Goal: Task Accomplishment & Management: Manage account settings

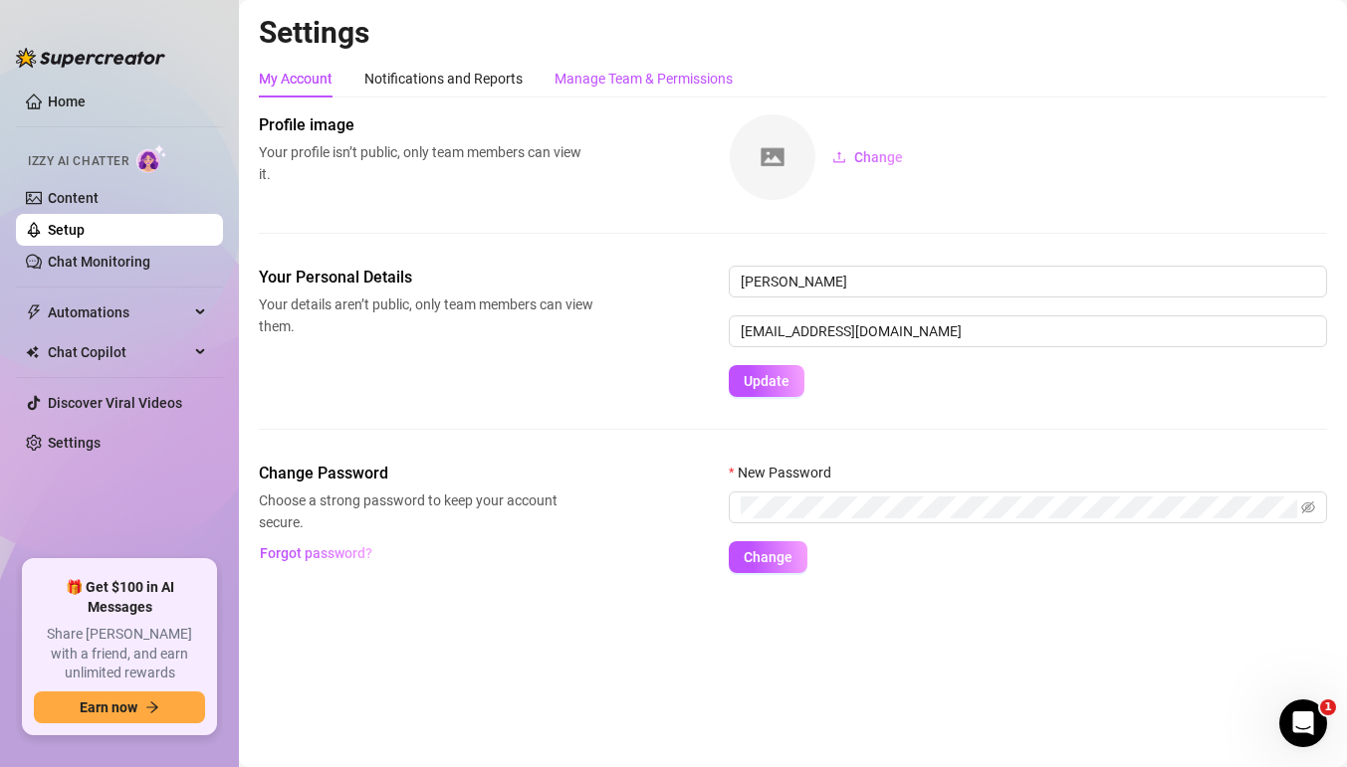
click at [567, 78] on div "Manage Team & Permissions" at bounding box center [643, 79] width 178 height 22
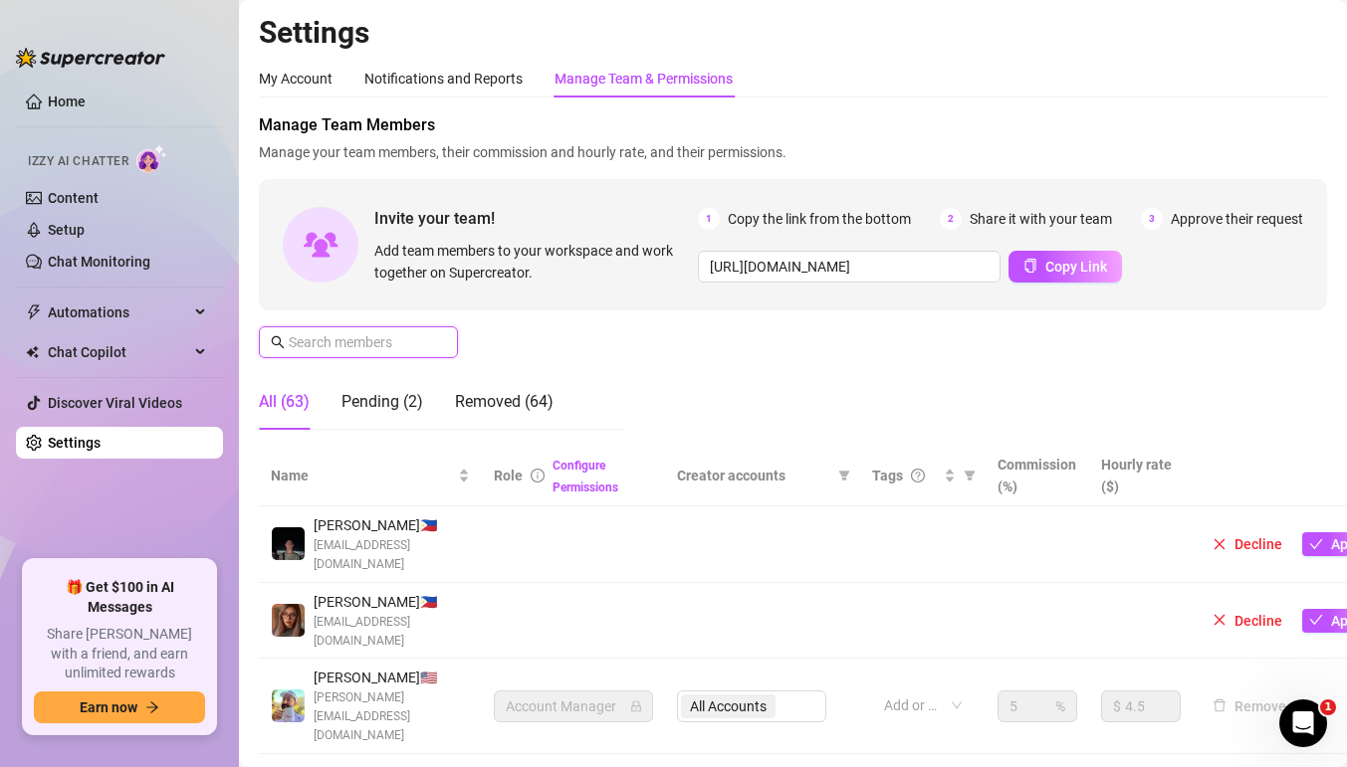
click at [391, 335] on input "text" at bounding box center [359, 342] width 141 height 22
click at [392, 402] on div "Pending (2)" at bounding box center [382, 402] width 82 height 24
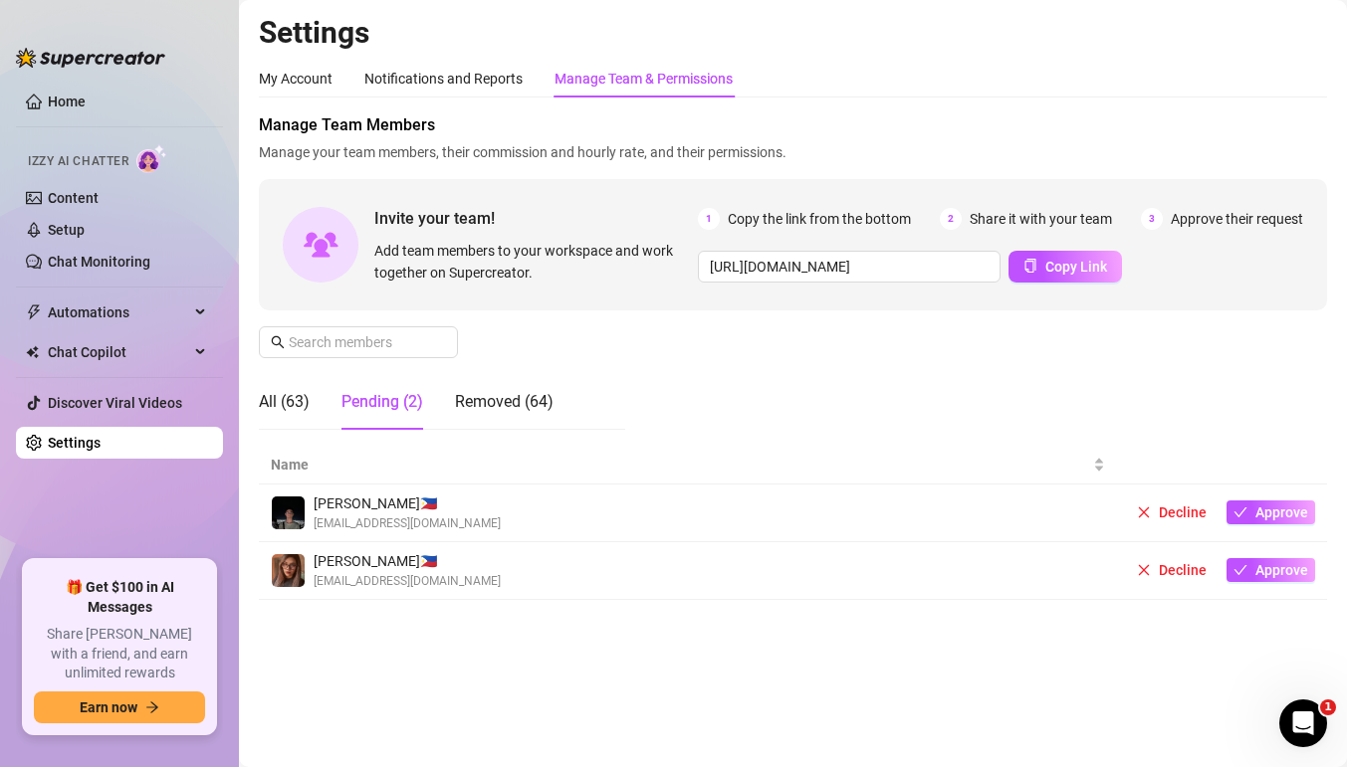
click at [1257, 526] on td "Decline Approve" at bounding box center [1222, 514] width 210 height 58
click at [1272, 513] on span "Approve" at bounding box center [1281, 513] width 53 height 16
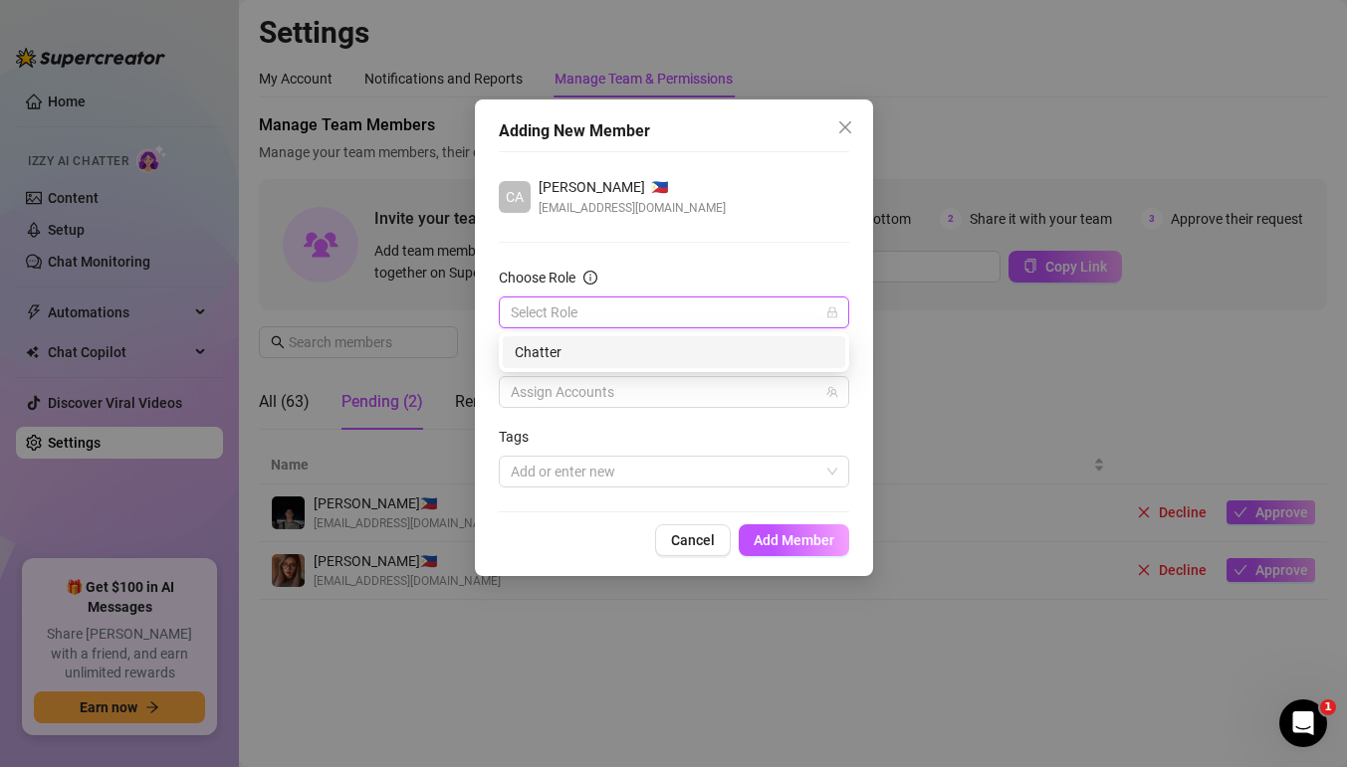
click at [741, 307] on input "Choose Role" at bounding box center [665, 313] width 309 height 30
click at [691, 343] on div "Chatter" at bounding box center [674, 352] width 318 height 22
click at [693, 390] on div at bounding box center [663, 392] width 321 height 28
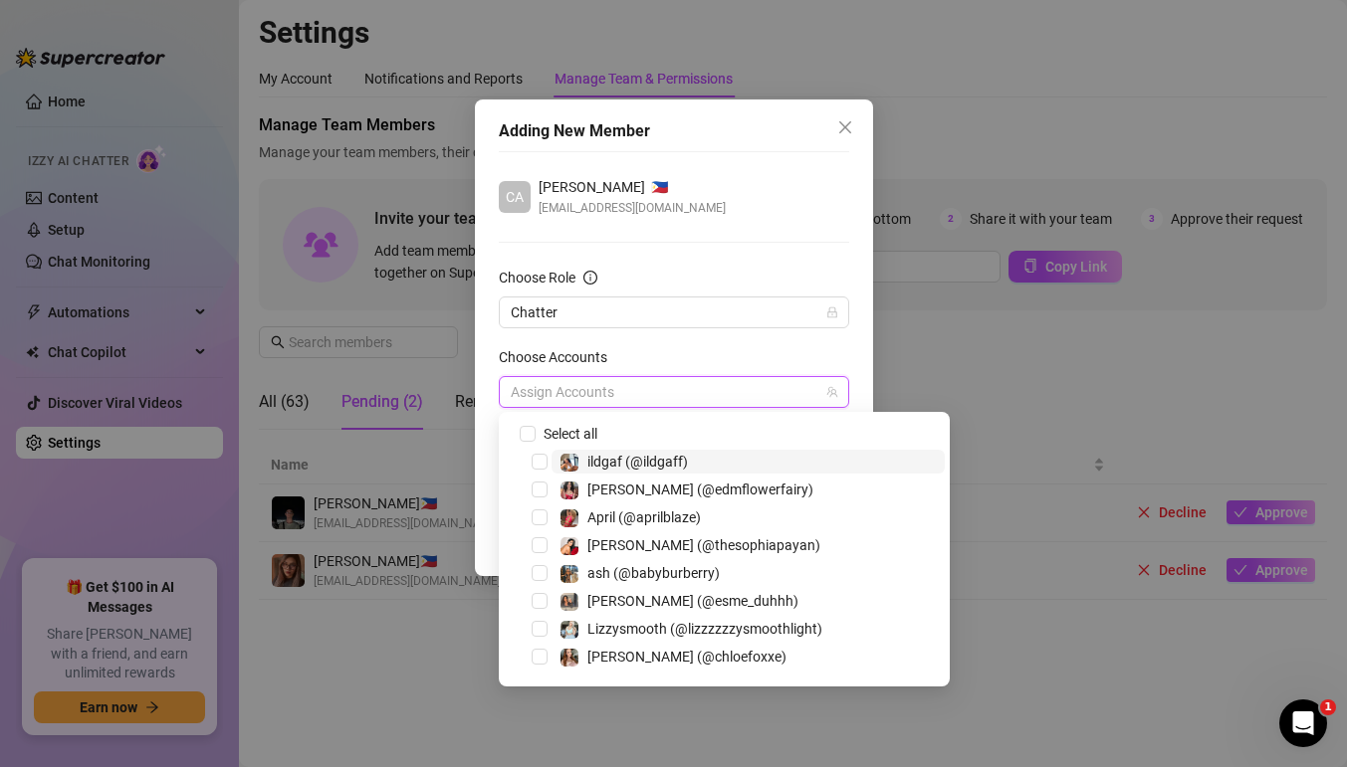
click at [719, 392] on div at bounding box center [663, 392] width 321 height 28
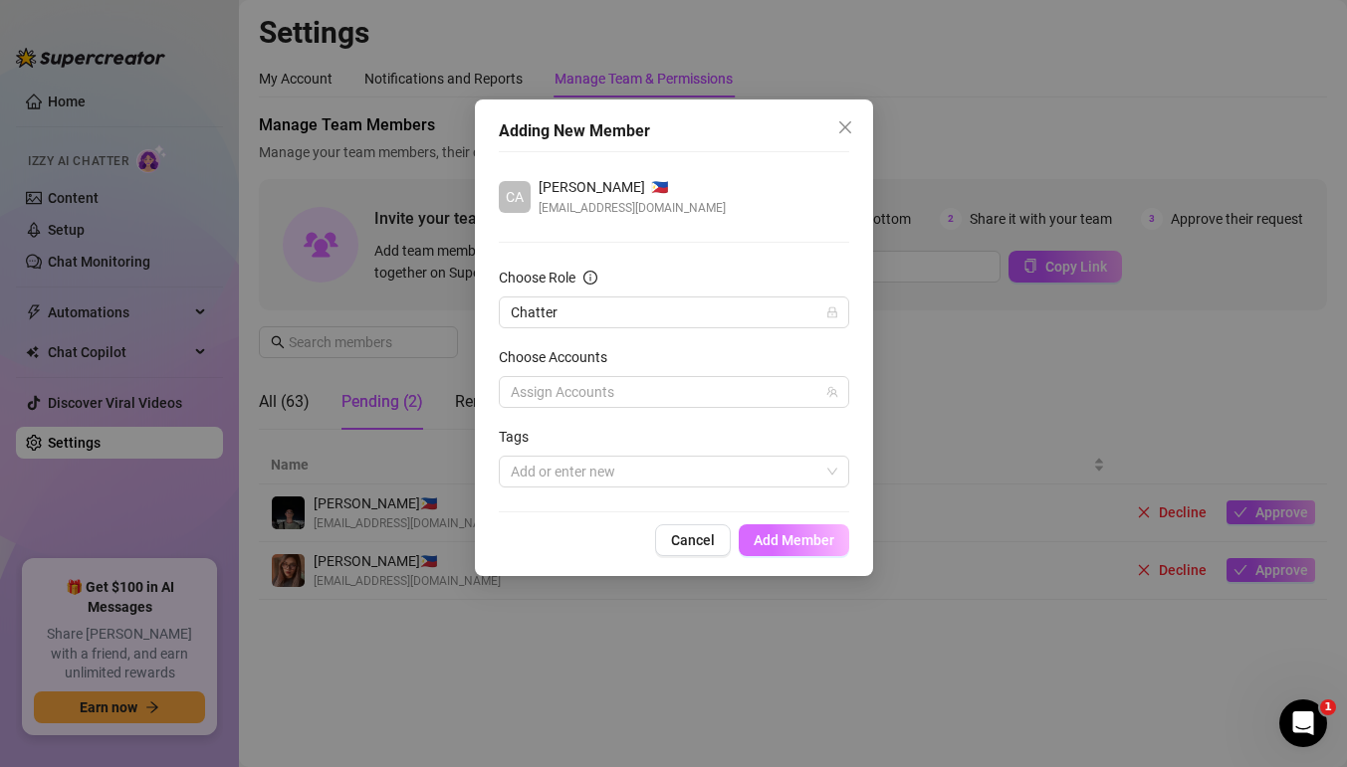
click at [772, 536] on span "Add Member" at bounding box center [793, 540] width 81 height 16
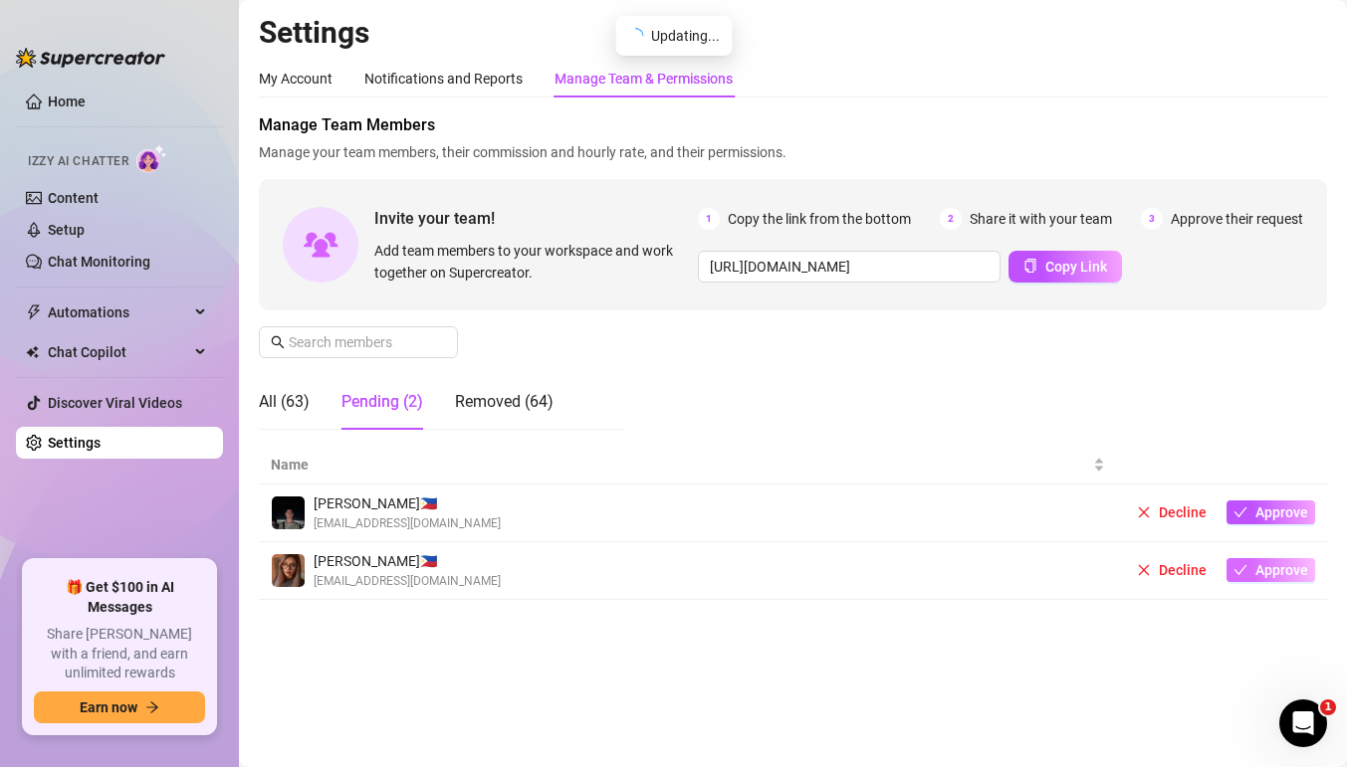
click at [1287, 579] on button "Approve" at bounding box center [1270, 570] width 89 height 24
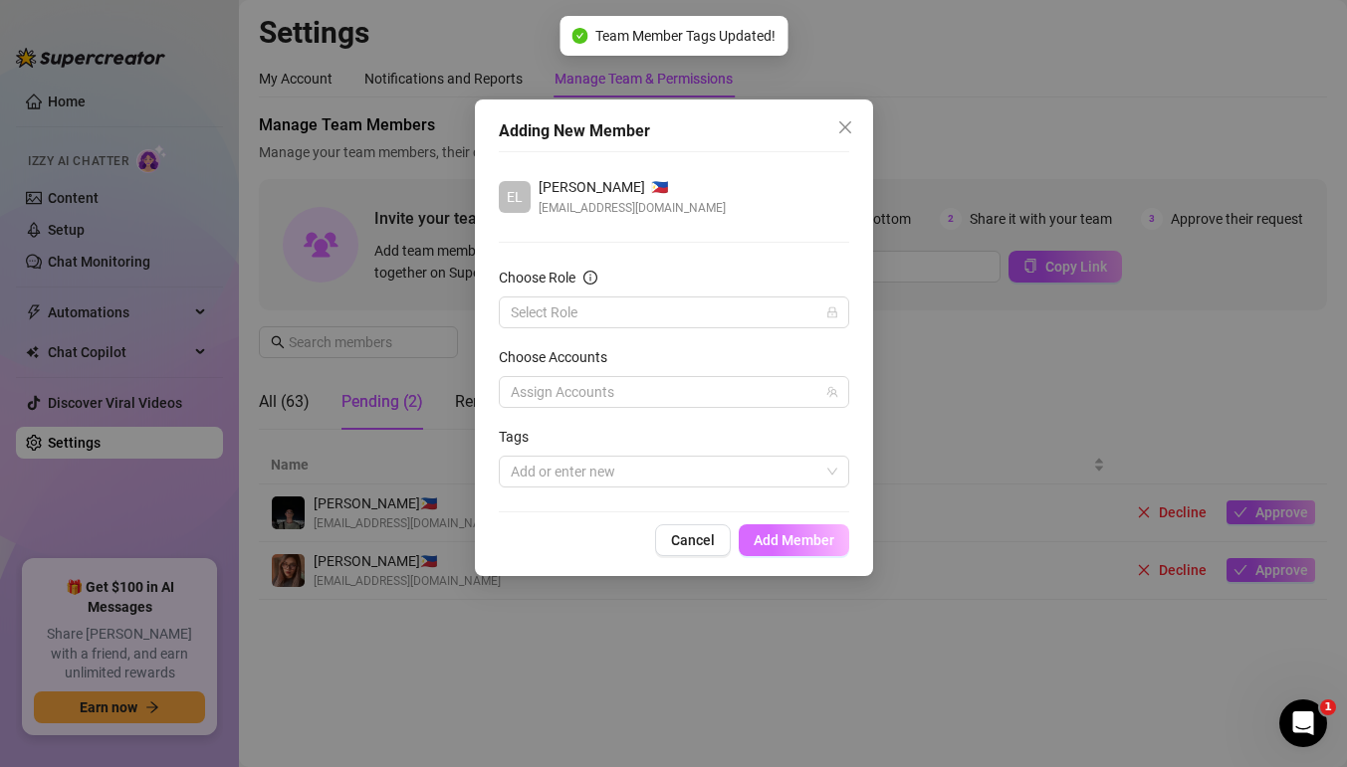
click at [813, 535] on span "Add Member" at bounding box center [793, 540] width 81 height 16
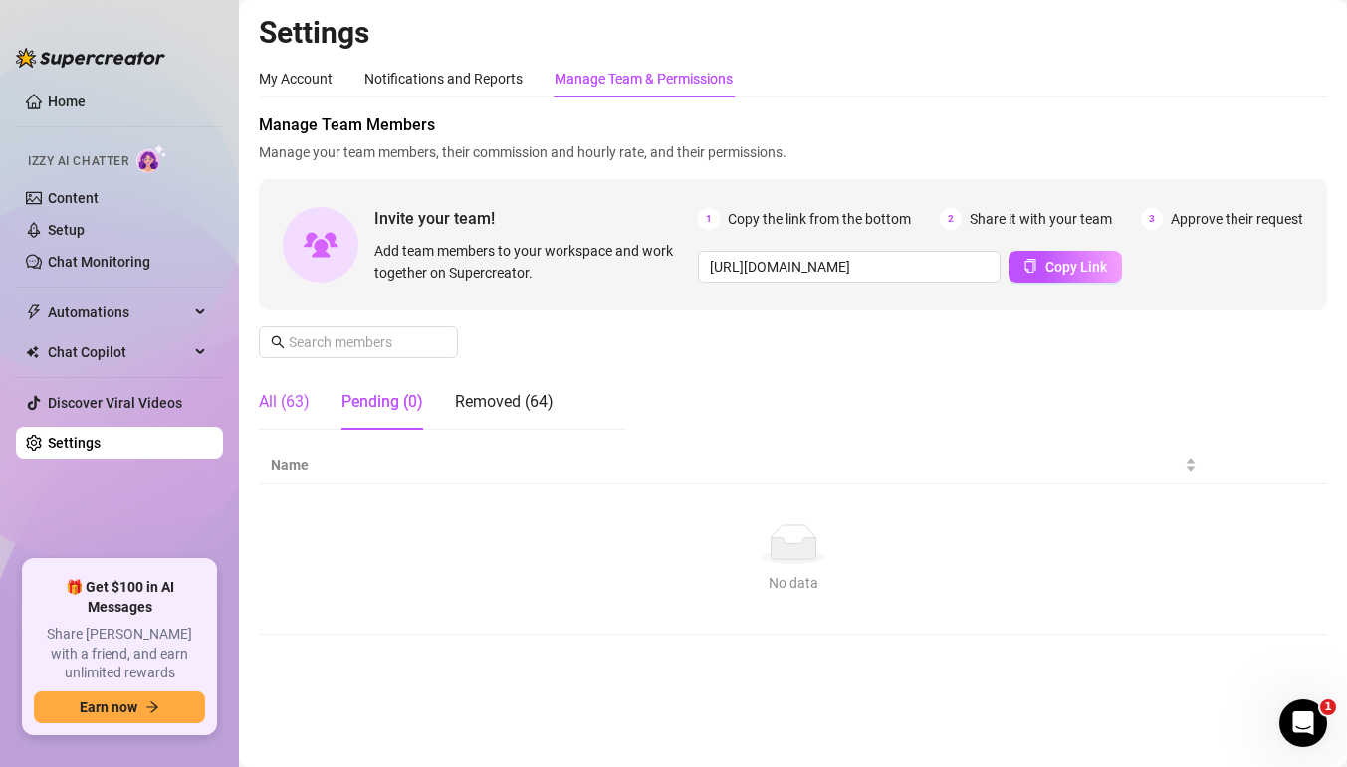
click at [287, 390] on div "All (63)" at bounding box center [284, 402] width 51 height 24
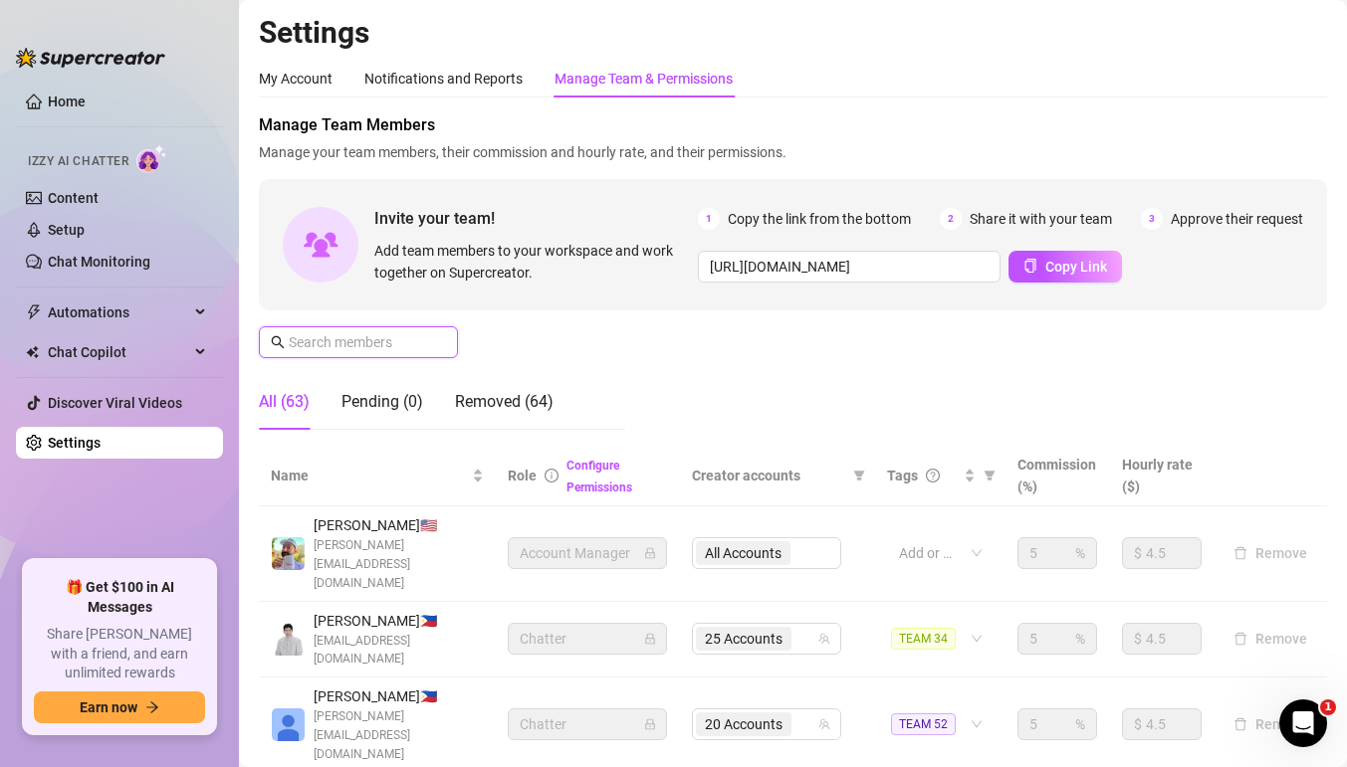
click at [409, 331] on input "text" at bounding box center [359, 342] width 141 height 22
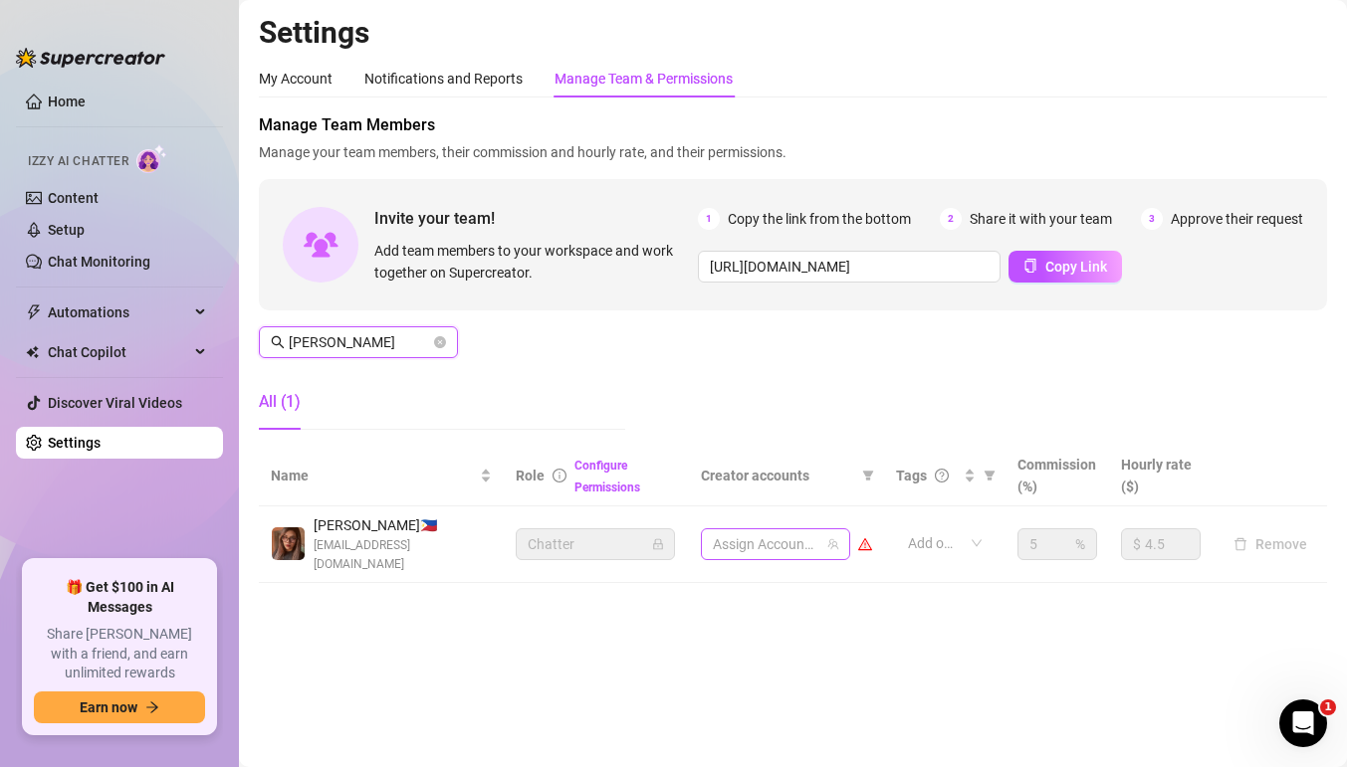
click at [743, 530] on div at bounding box center [765, 544] width 120 height 28
type input "[PERSON_NAME]"
click at [770, 531] on div at bounding box center [765, 544] width 120 height 28
type input "d"
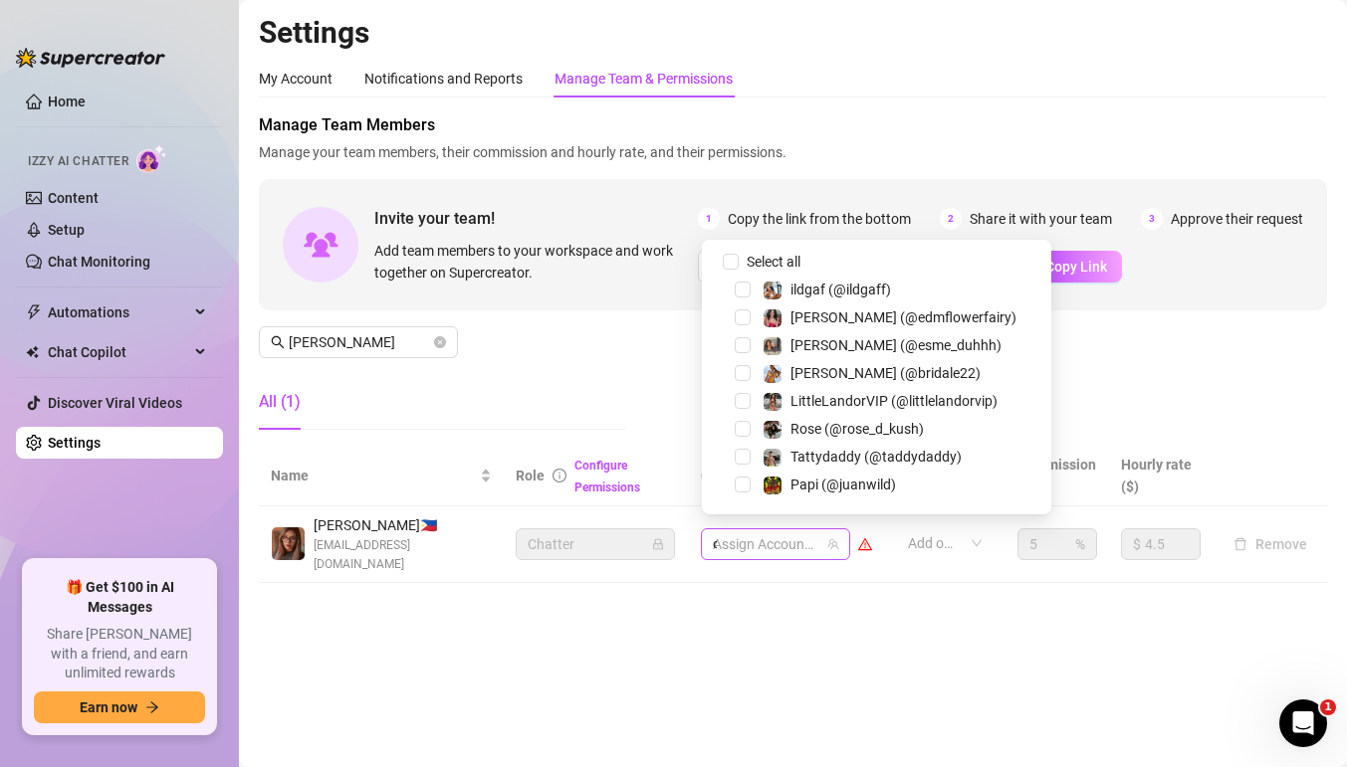
click at [770, 531] on div "d" at bounding box center [765, 544] width 120 height 28
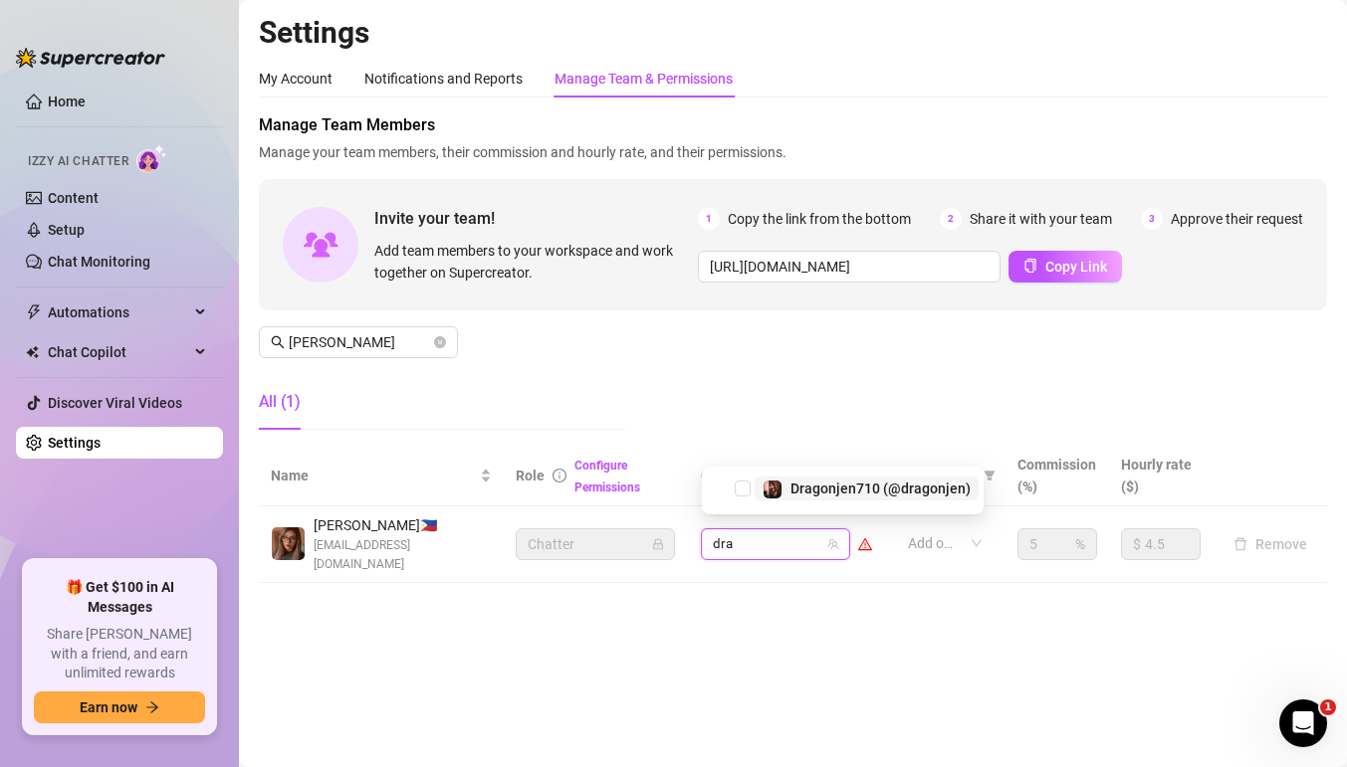
type input "drag"
click at [769, 488] on img at bounding box center [772, 490] width 18 height 18
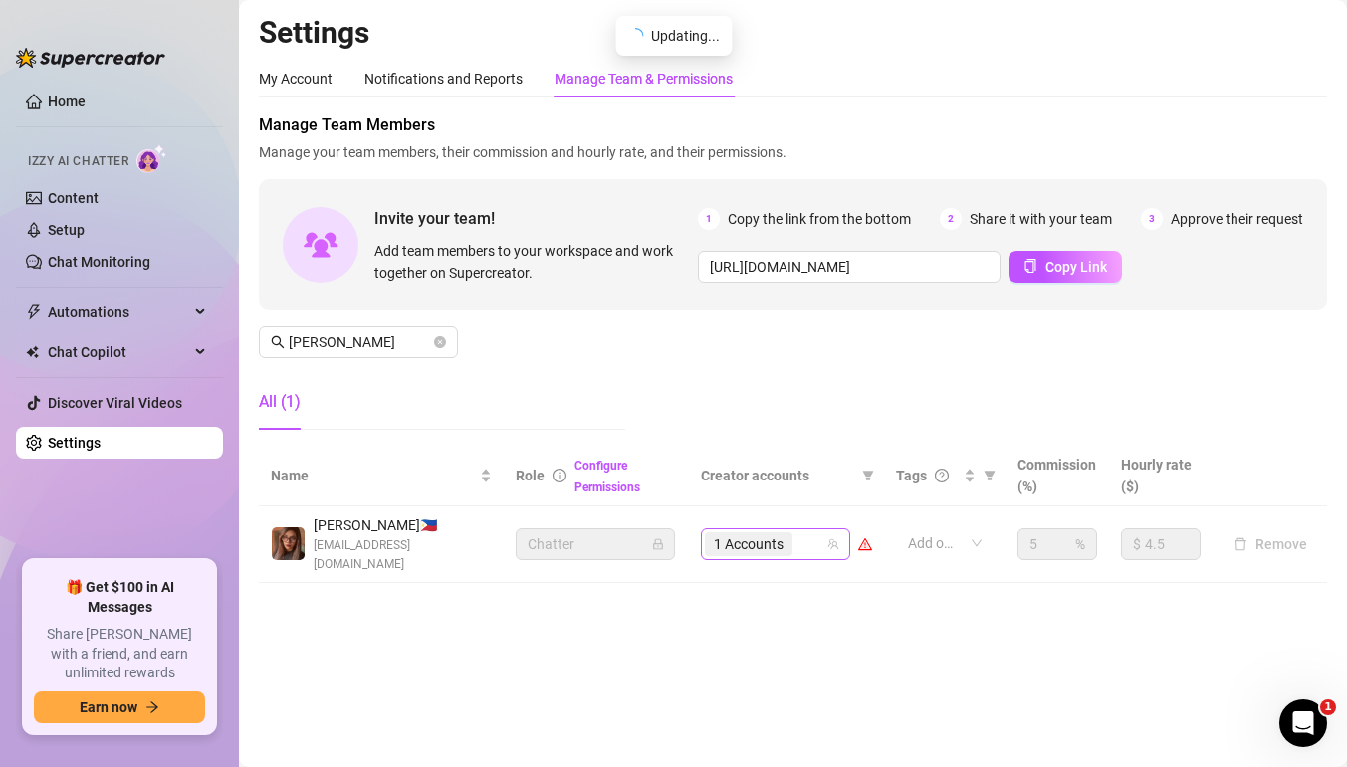
click at [805, 530] on div "1 Accounts" at bounding box center [765, 544] width 120 height 28
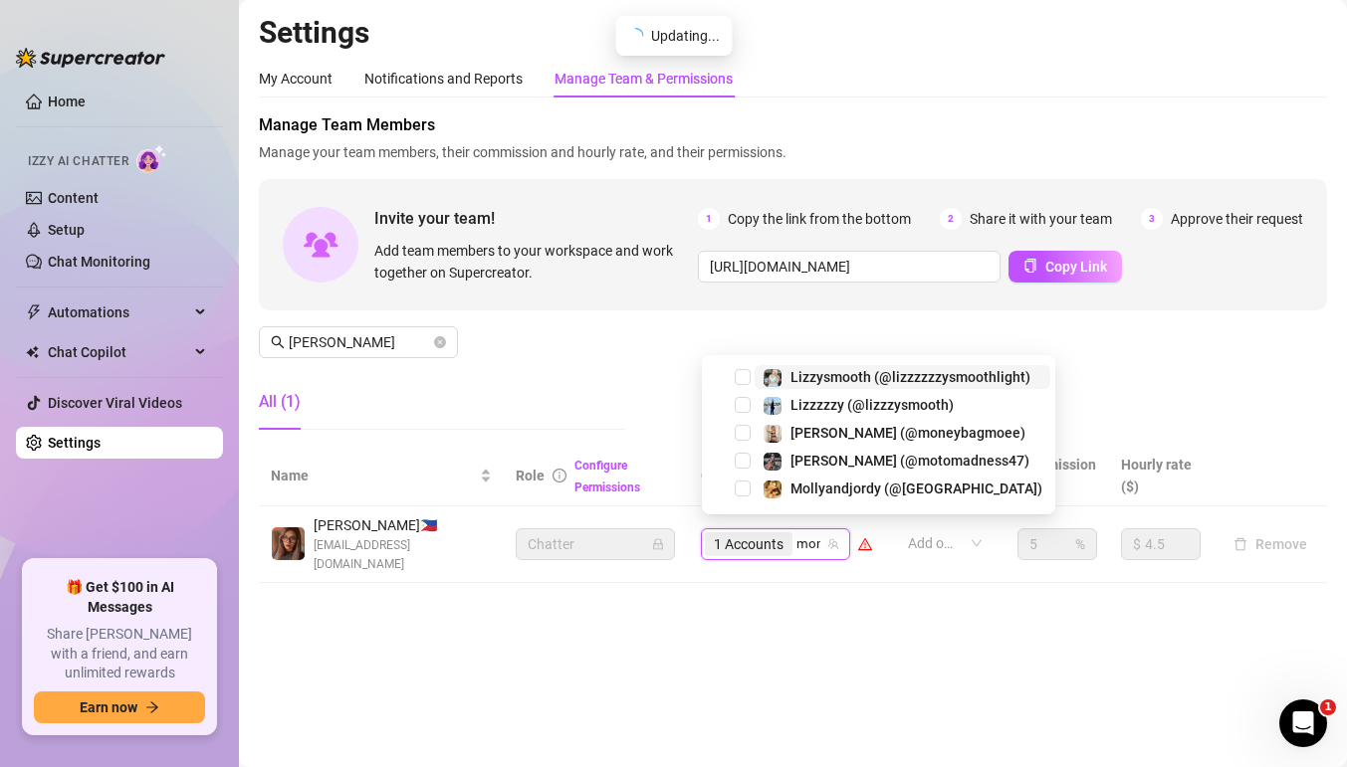
type input "mone"
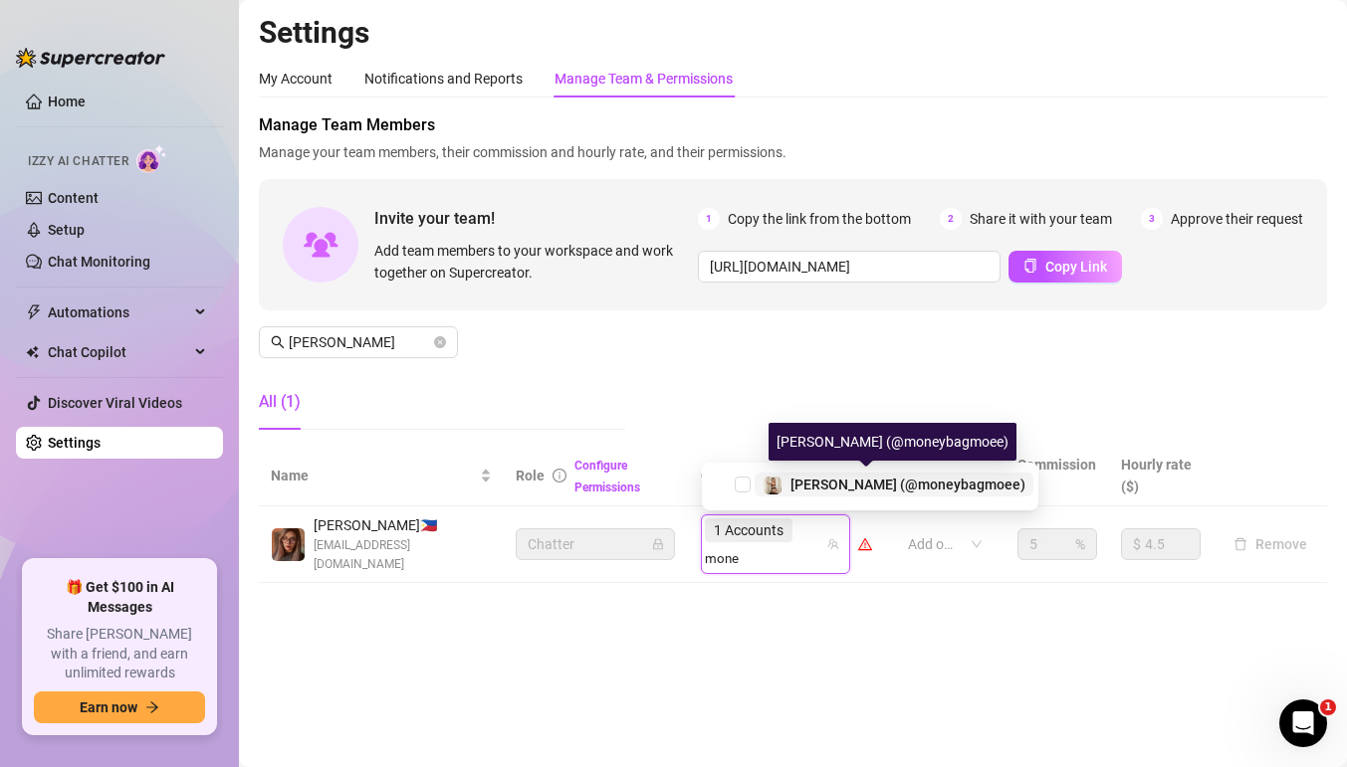
click at [807, 491] on span "[PERSON_NAME] (@moneybagmoee)" at bounding box center [907, 485] width 235 height 16
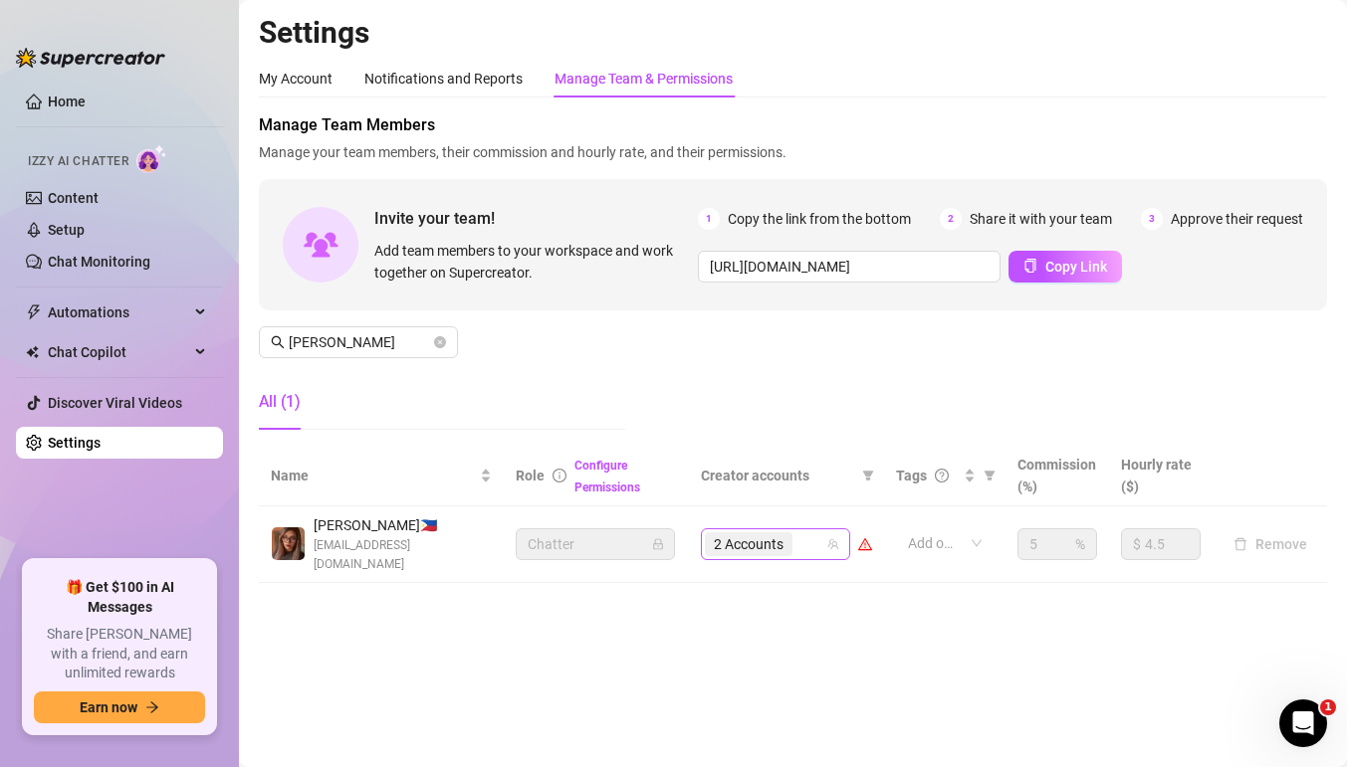
click at [808, 536] on div "2 Accounts" at bounding box center [765, 544] width 120 height 28
type input "edm"
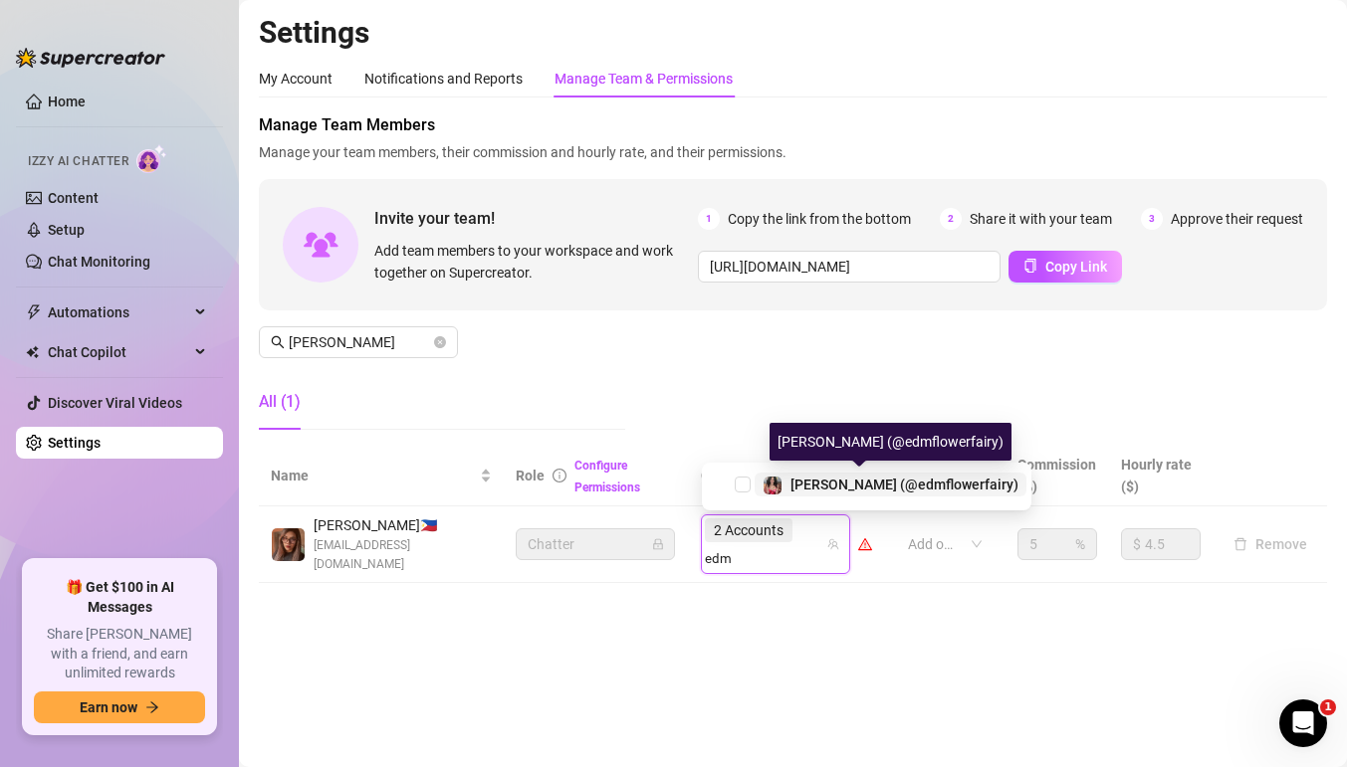
click at [771, 484] on img at bounding box center [772, 486] width 18 height 18
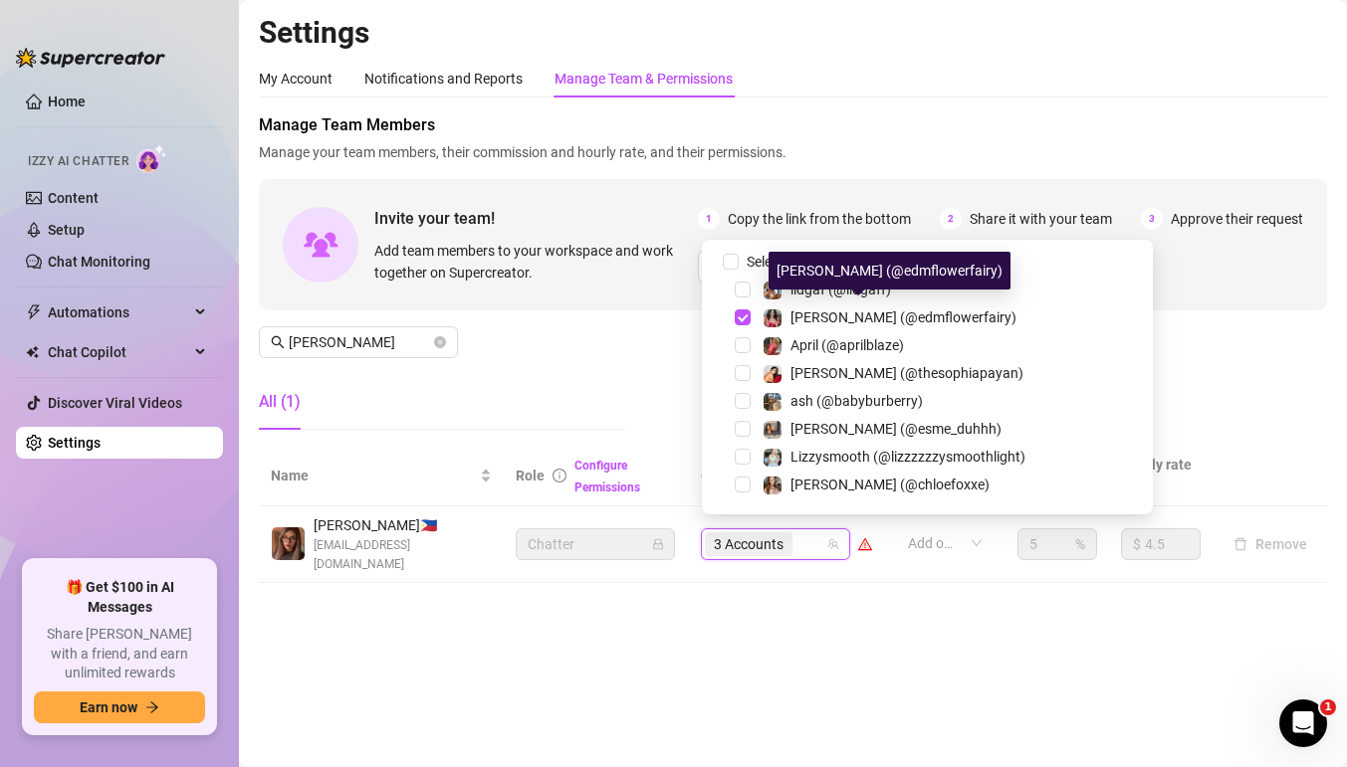
click at [814, 536] on div "3 Accounts" at bounding box center [765, 544] width 120 height 28
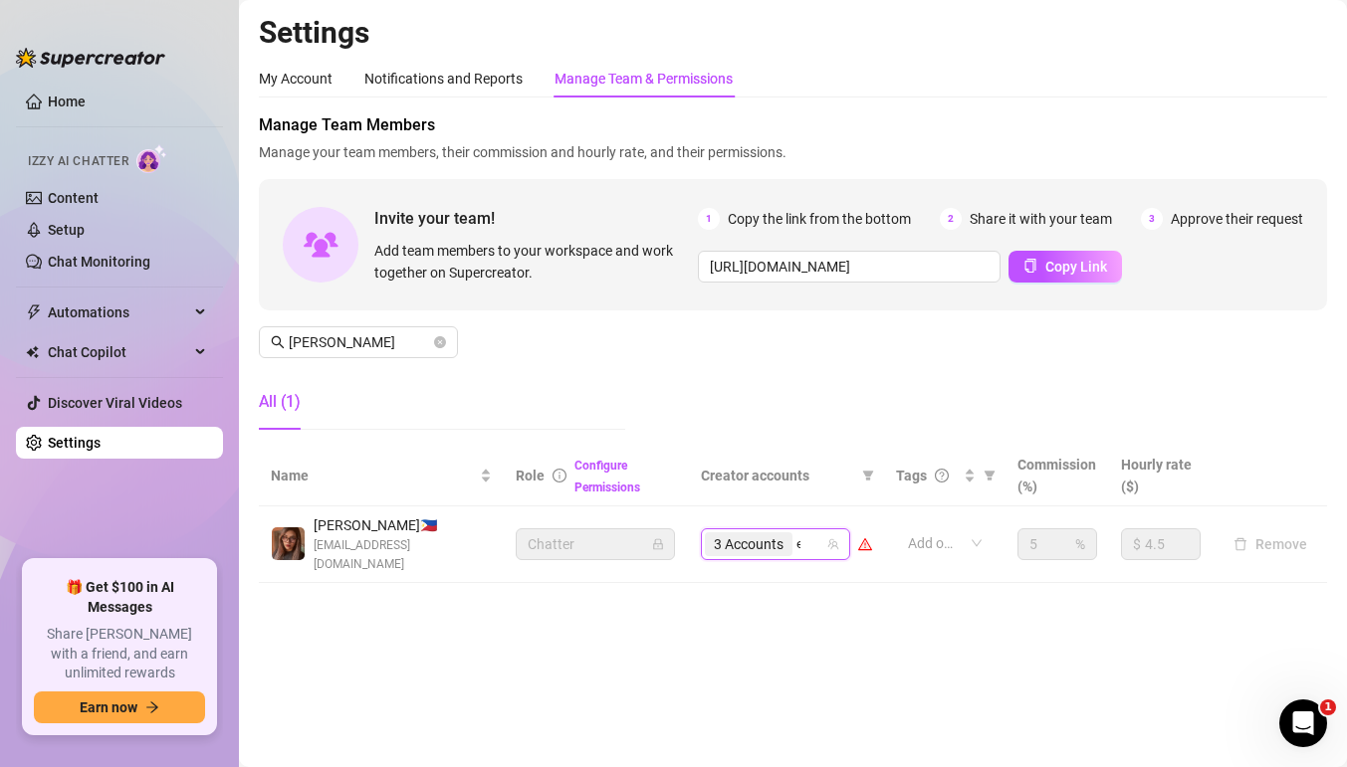
type input "e"
click at [814, 536] on div "3 Accounts e" at bounding box center [765, 544] width 120 height 28
click at [806, 535] on div "3 Accounts" at bounding box center [765, 544] width 120 height 28
type input "[PERSON_NAME]"
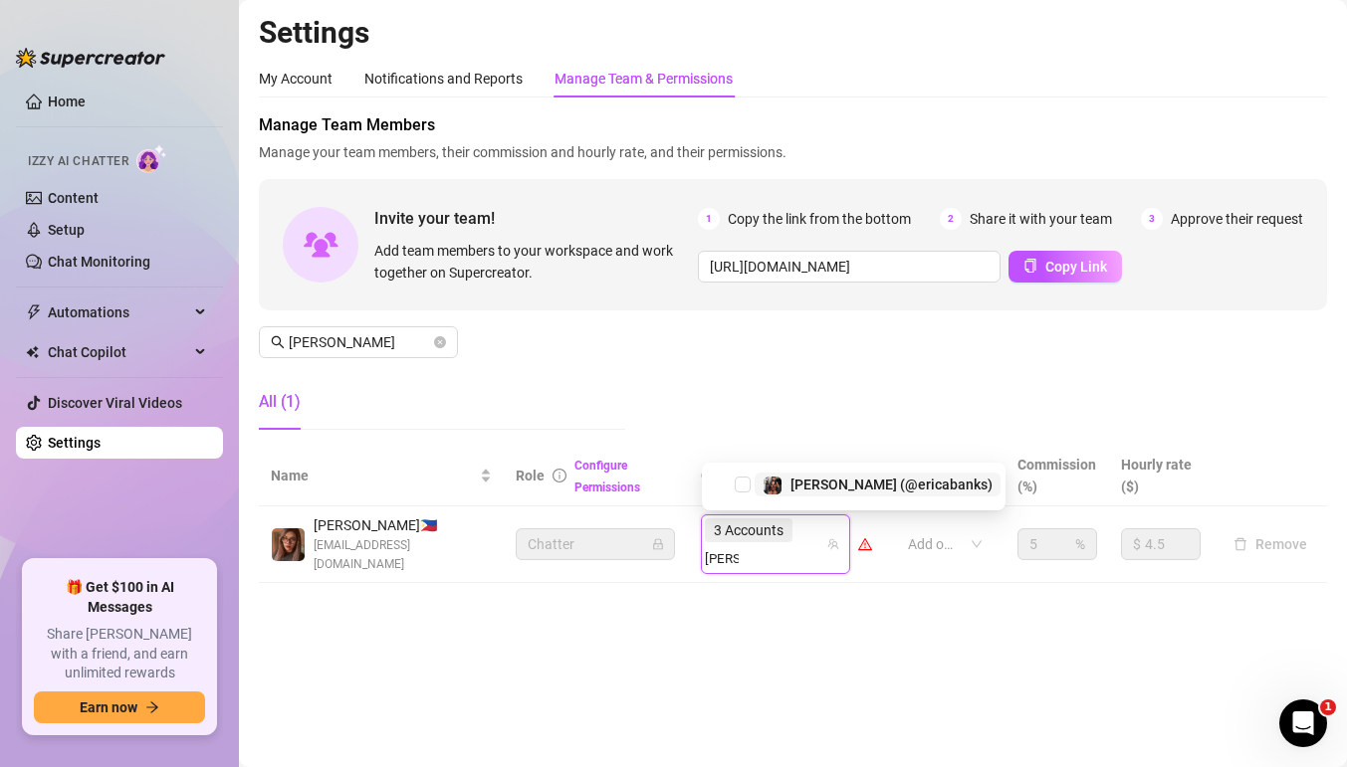
click at [768, 491] on img at bounding box center [772, 486] width 18 height 18
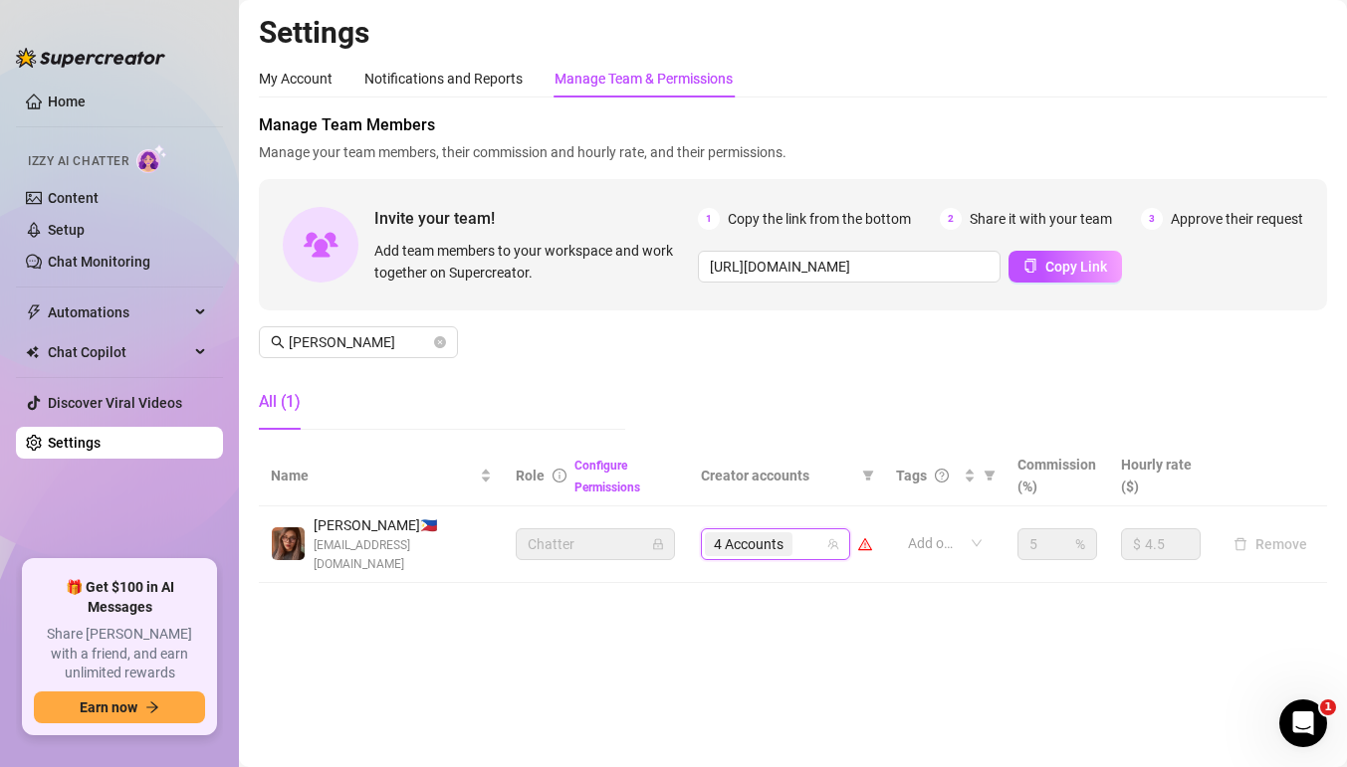
click at [812, 537] on div "4 Accounts" at bounding box center [765, 544] width 120 height 28
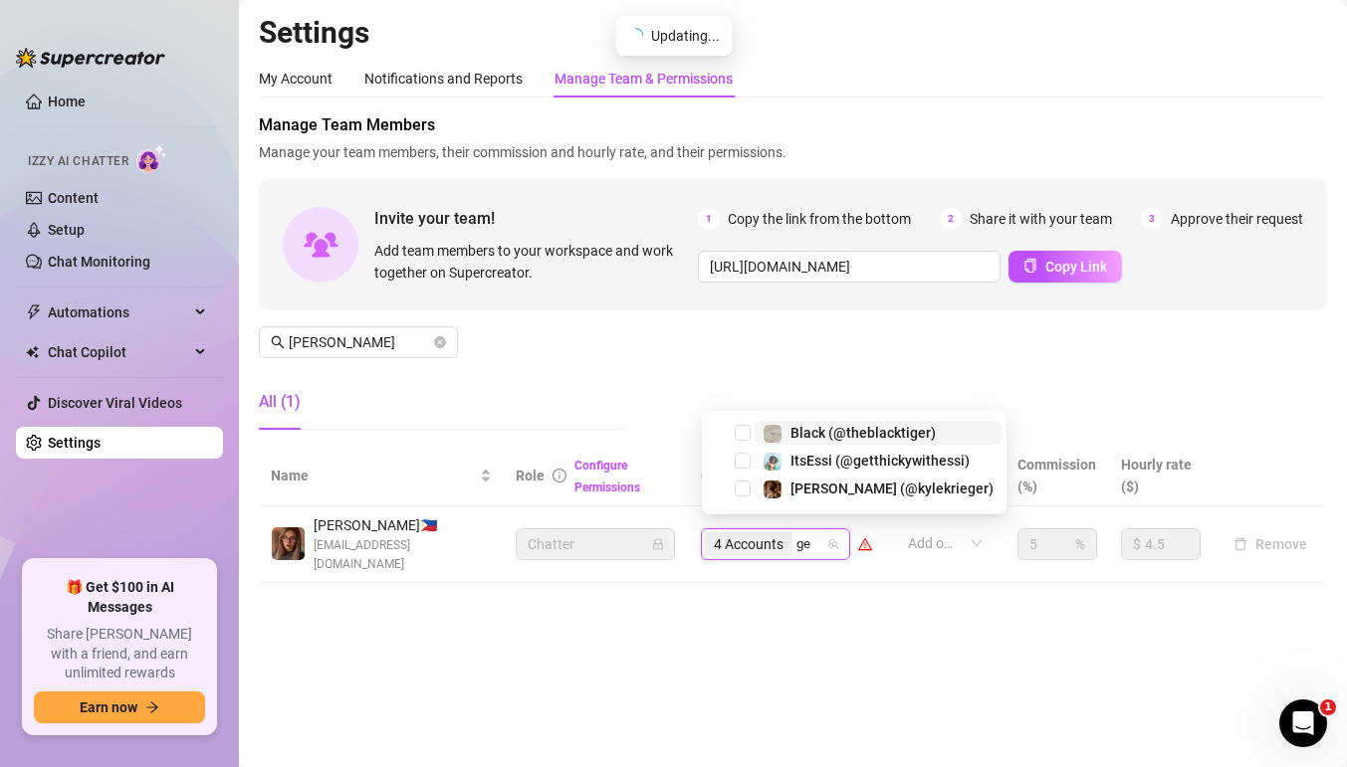
type input "get"
click at [807, 488] on span "ItsEssi (@getthickywithessi)" at bounding box center [879, 489] width 179 height 16
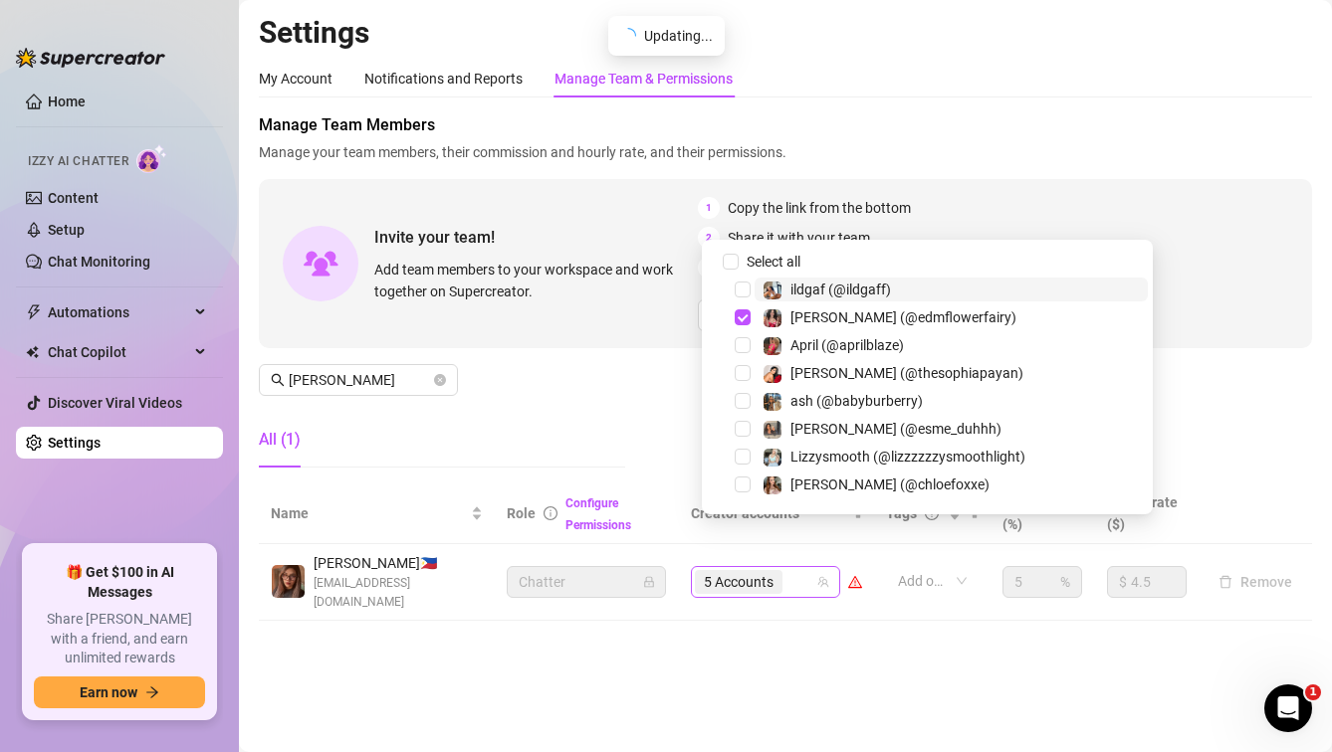
click at [829, 566] on div "5 Accounts" at bounding box center [765, 582] width 149 height 32
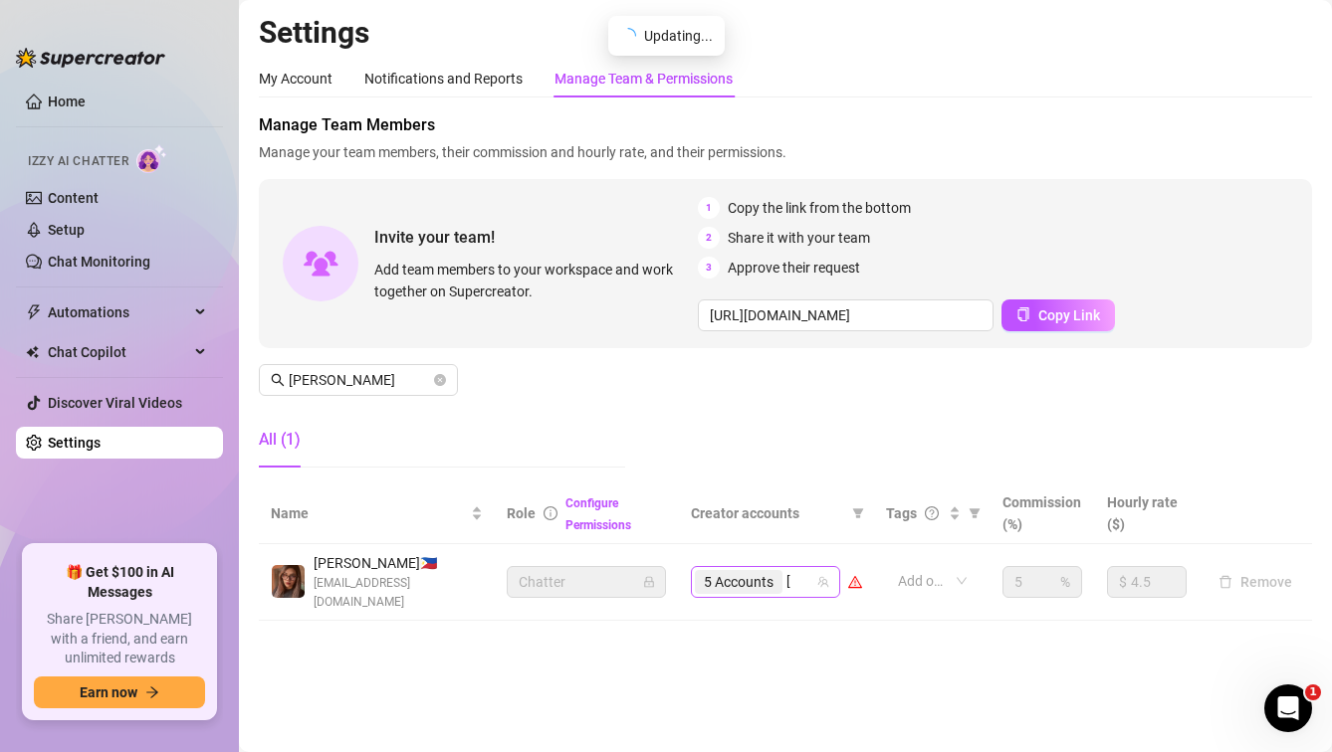
type input "madian"
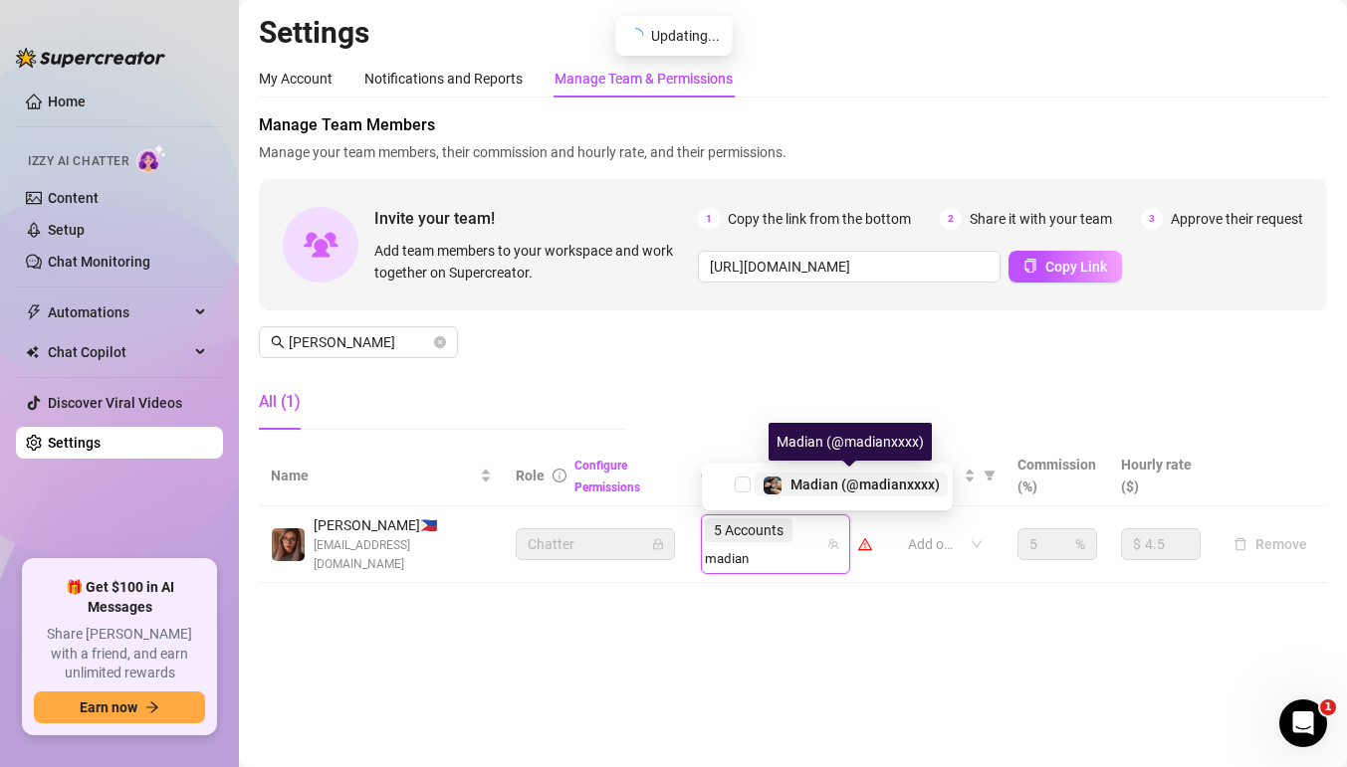
click at [780, 477] on span at bounding box center [772, 486] width 20 height 20
click at [817, 538] on div "5 Accounts madian" at bounding box center [765, 545] width 120 height 56
type input "slice"
click at [773, 487] on img at bounding box center [772, 486] width 18 height 18
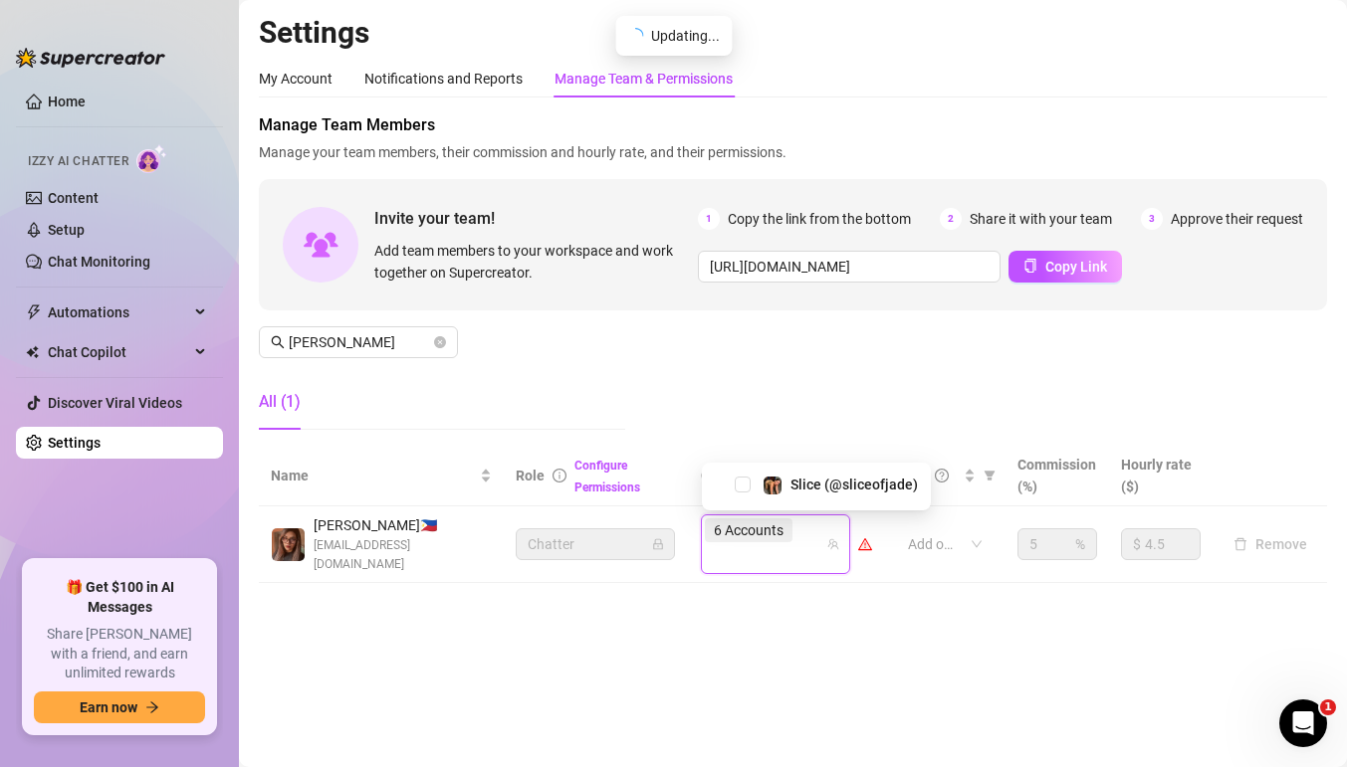
click at [818, 526] on div "6 Accounts slice" at bounding box center [765, 545] width 120 height 56
type input "court"
click at [800, 495] on div "[PERSON_NAME] (@courtneybarajas)" at bounding box center [908, 485] width 236 height 24
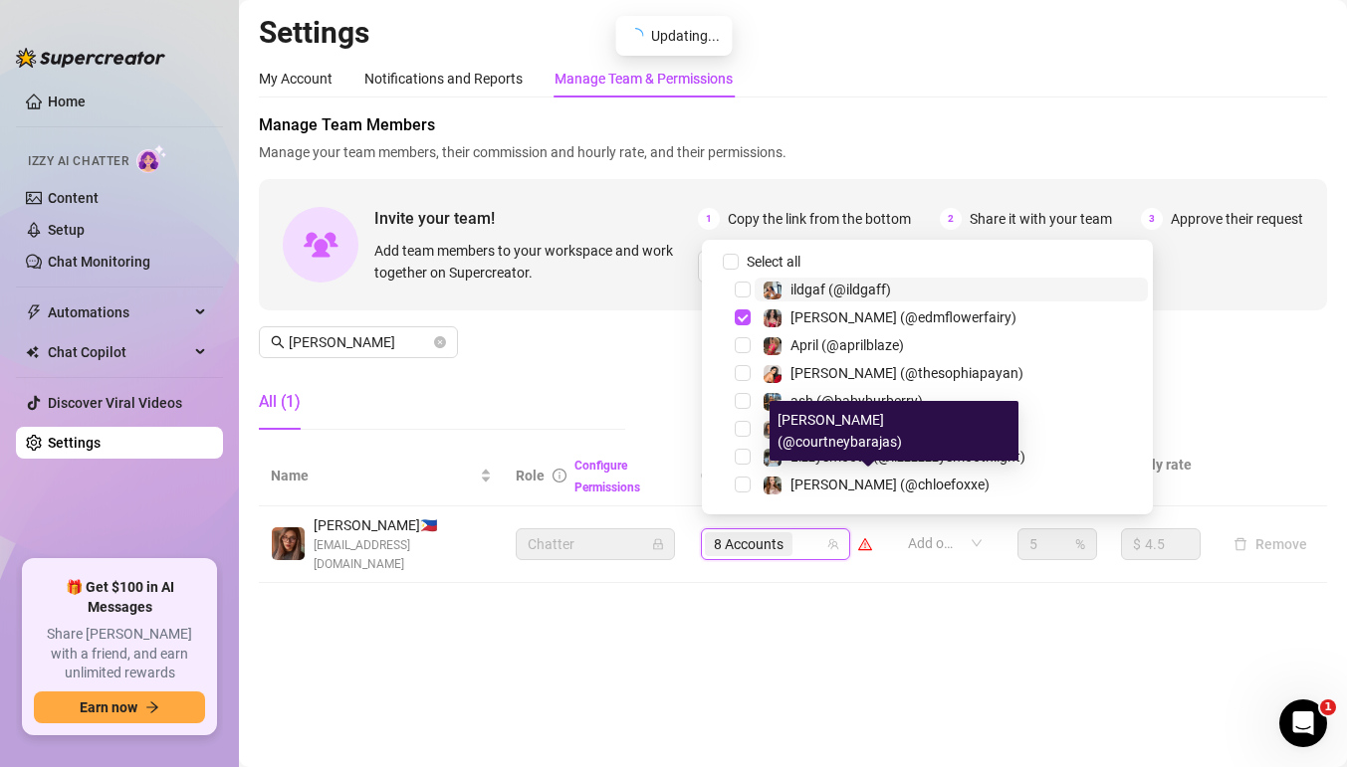
click at [819, 536] on div "8 Accounts" at bounding box center [765, 544] width 120 height 28
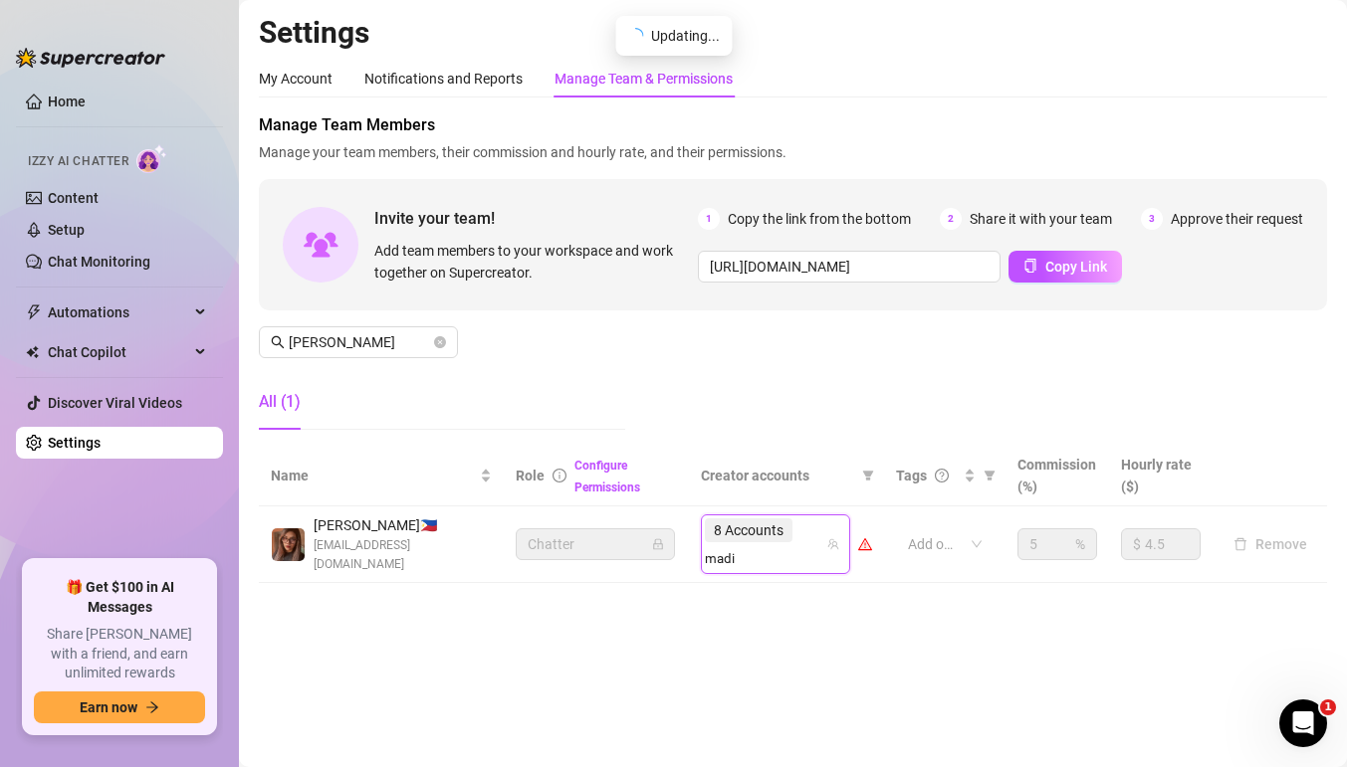
type input "madis"
click at [780, 494] on div at bounding box center [772, 485] width 20 height 24
click at [806, 530] on div "9 Accounts" at bounding box center [765, 544] width 120 height 28
type input "safa"
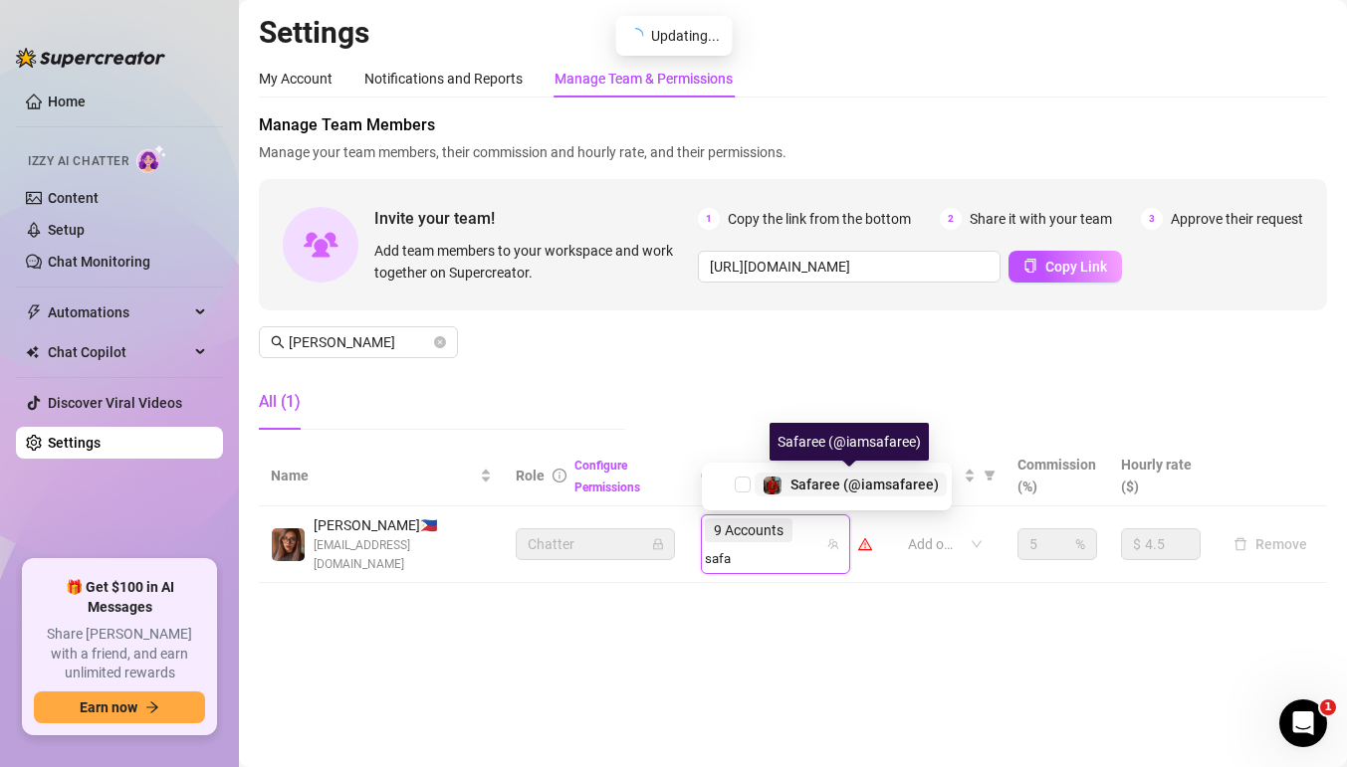
click at [801, 484] on span "Safaree (@iamsafaree)" at bounding box center [864, 485] width 148 height 16
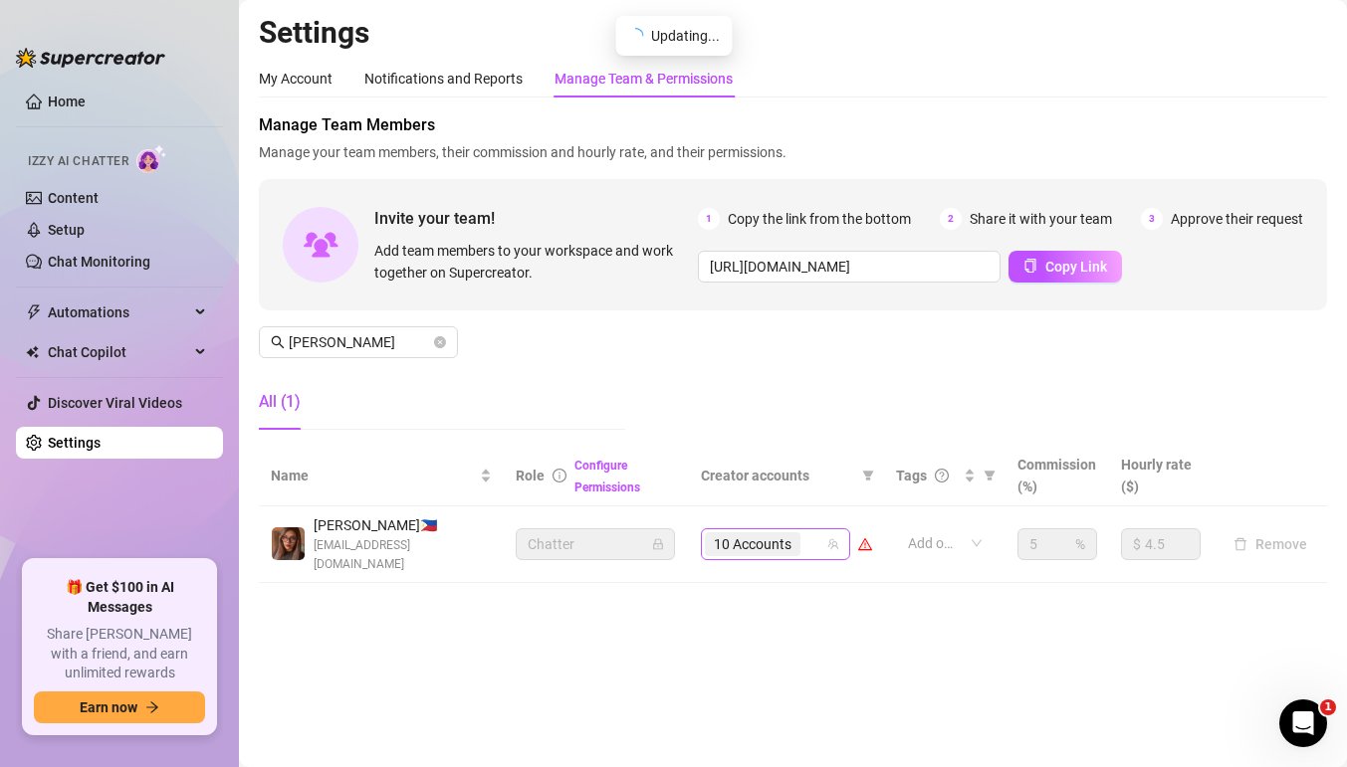
click at [814, 538] on div "10 Accounts" at bounding box center [765, 544] width 120 height 28
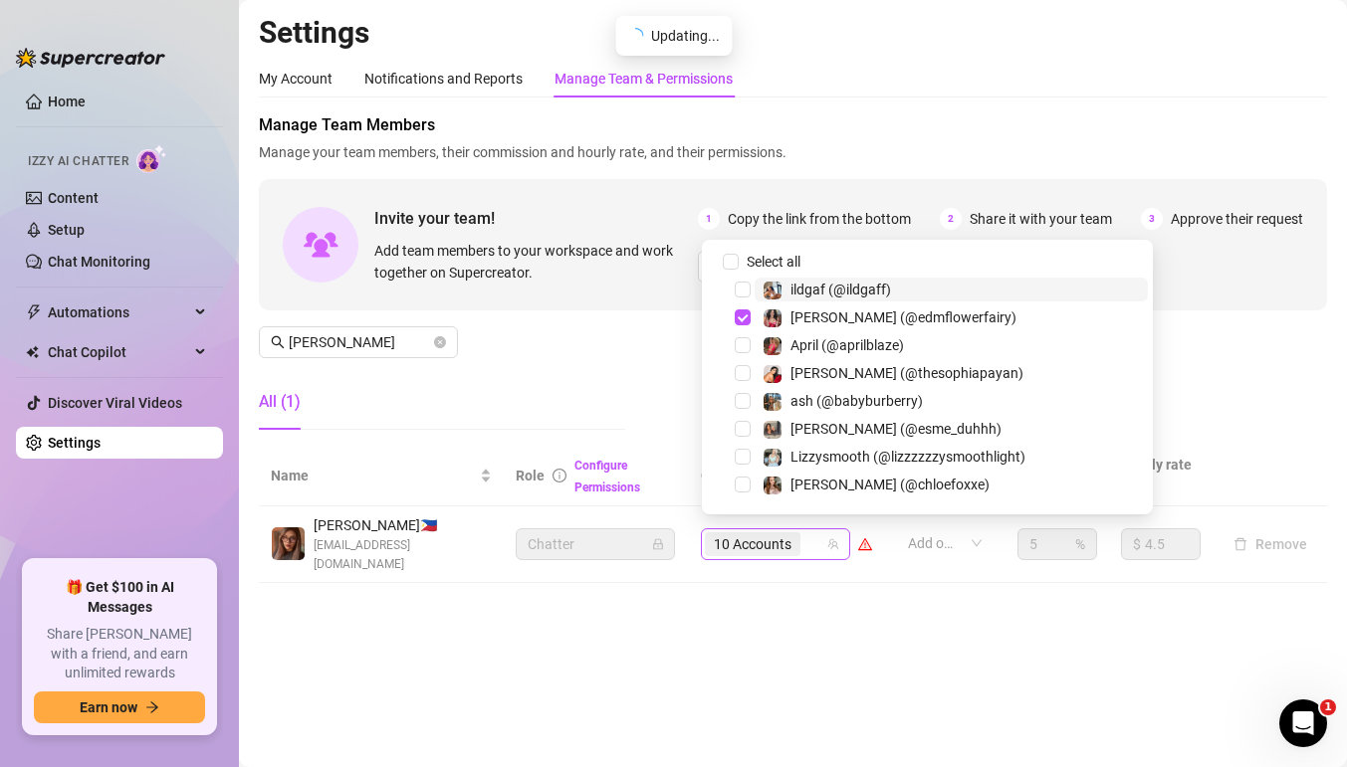
click at [808, 536] on input "search" at bounding box center [806, 544] width 4 height 24
click at [807, 533] on input "search" at bounding box center [806, 544] width 4 height 24
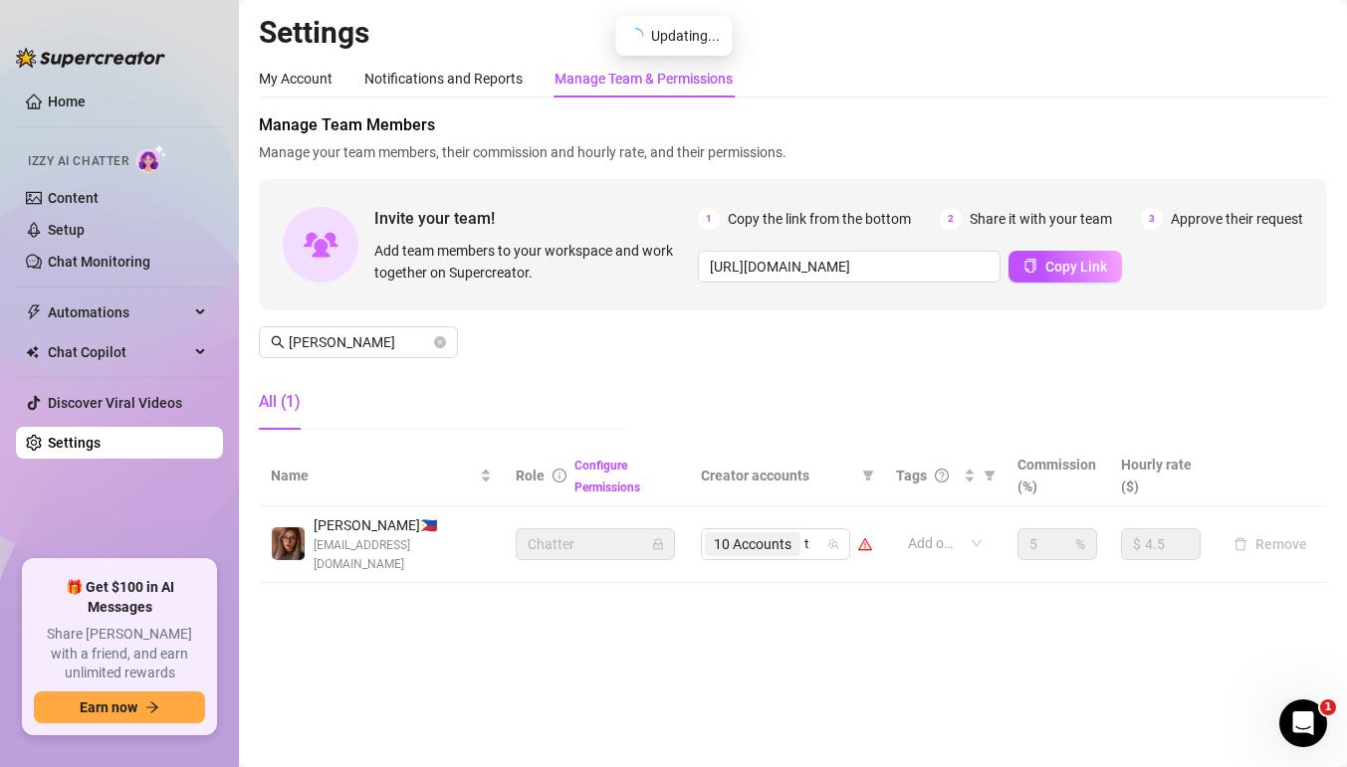
type input "thesop"
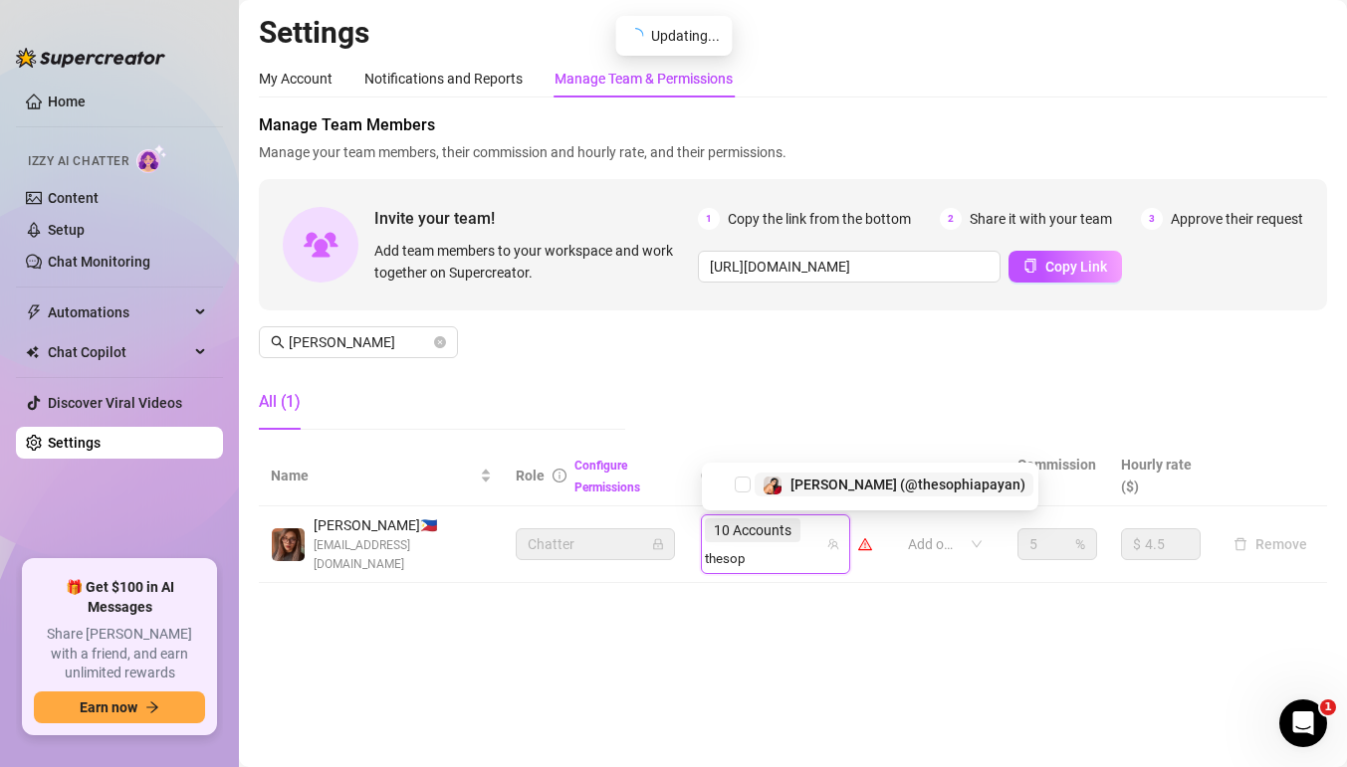
click at [796, 484] on span "[PERSON_NAME] (@thesophiapayan)" at bounding box center [907, 485] width 235 height 16
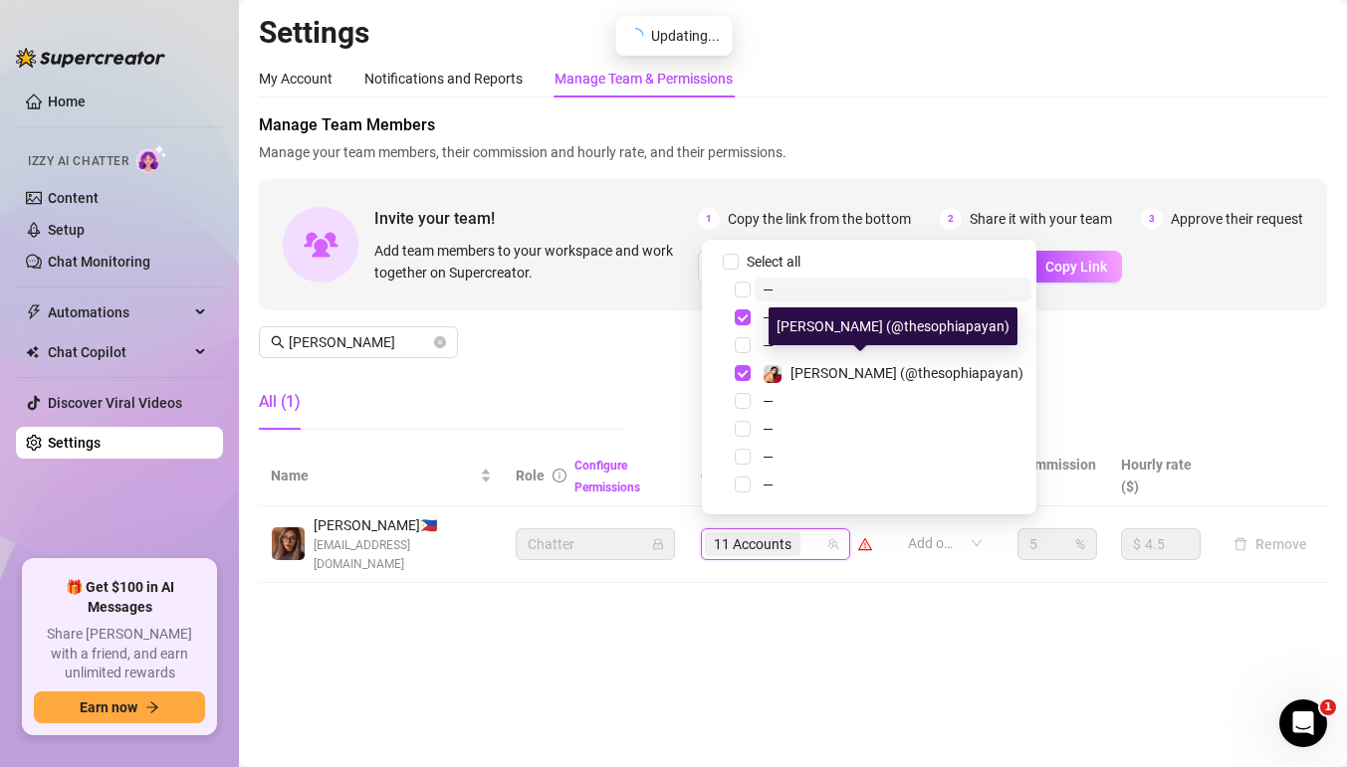
click at [818, 530] on div "11 Accounts" at bounding box center [765, 544] width 120 height 28
type input "biker"
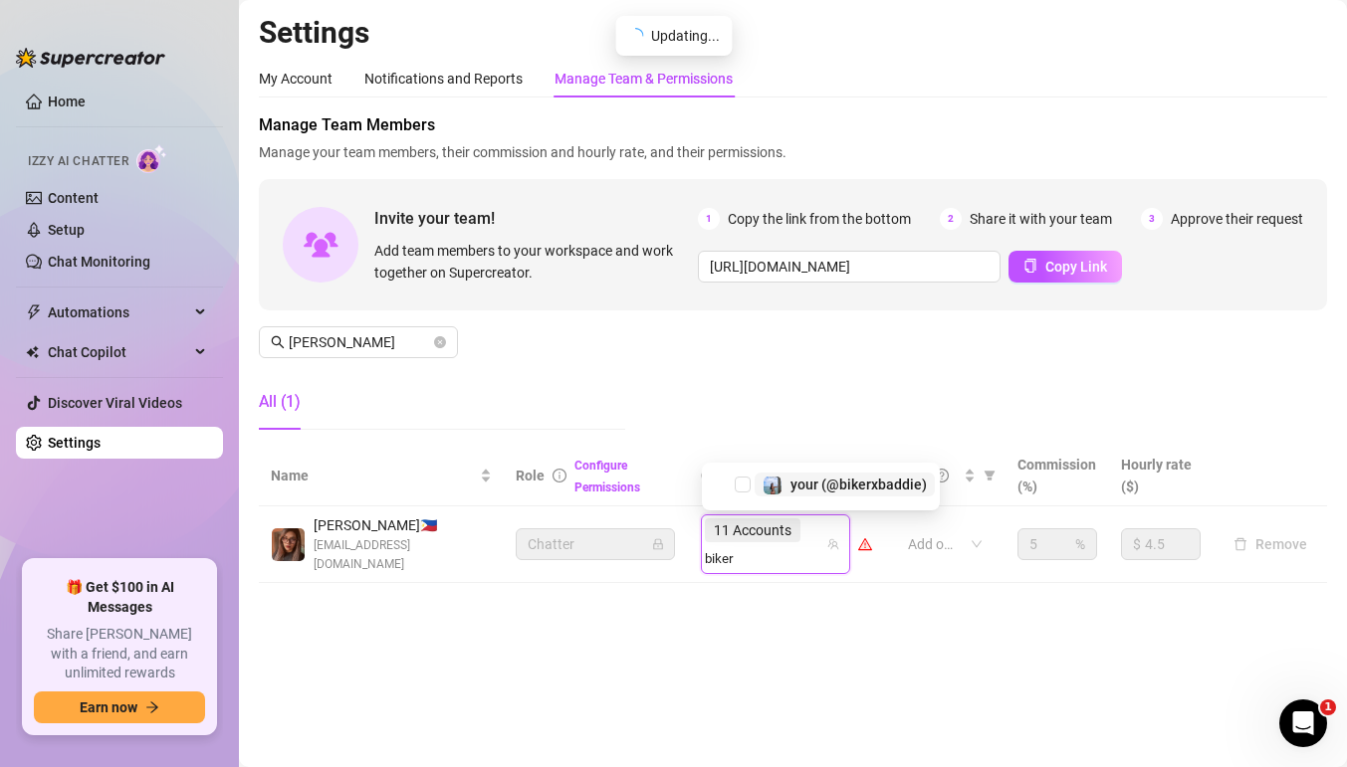
click at [770, 486] on img at bounding box center [772, 486] width 18 height 18
click at [738, 546] on input "search" at bounding box center [722, 558] width 34 height 24
type input "jaki"
click at [765, 479] on img at bounding box center [772, 486] width 18 height 18
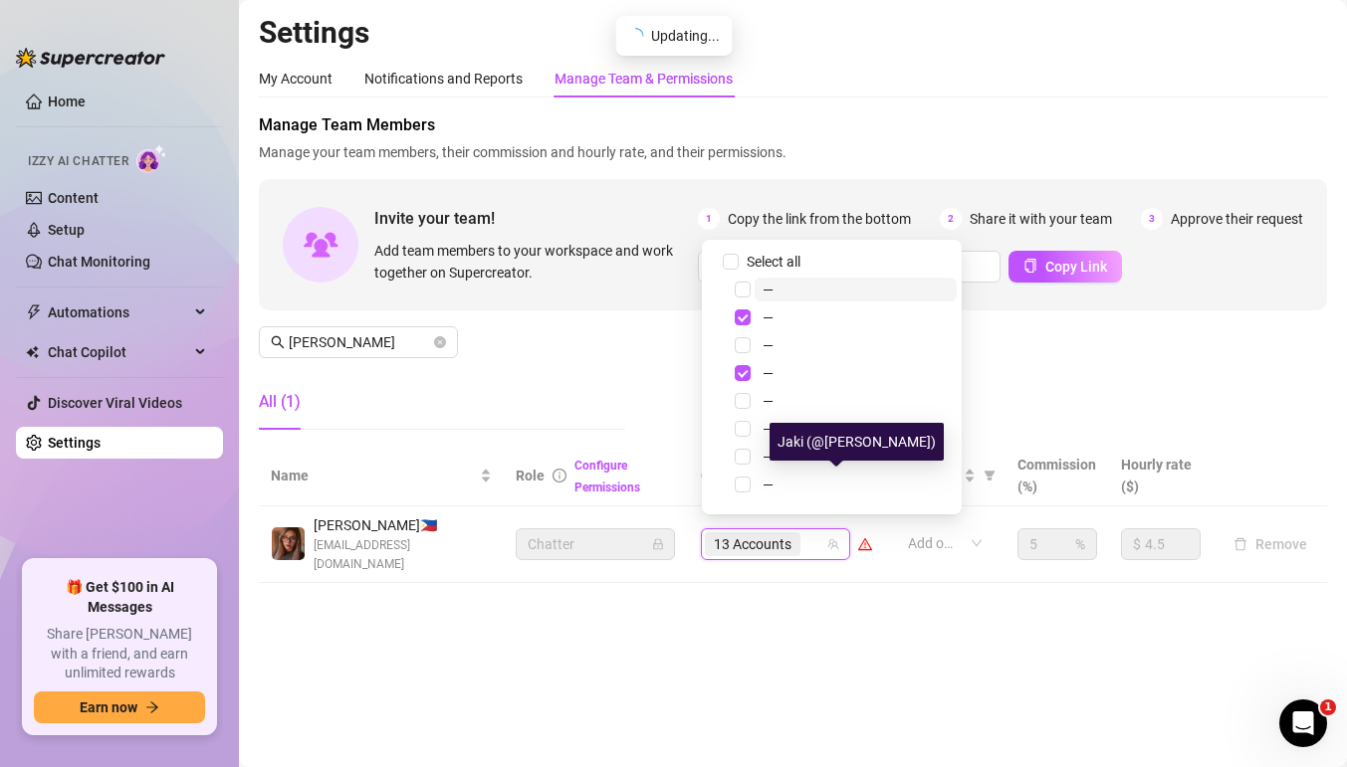
click at [813, 542] on div "13 Accounts" at bounding box center [765, 544] width 120 height 28
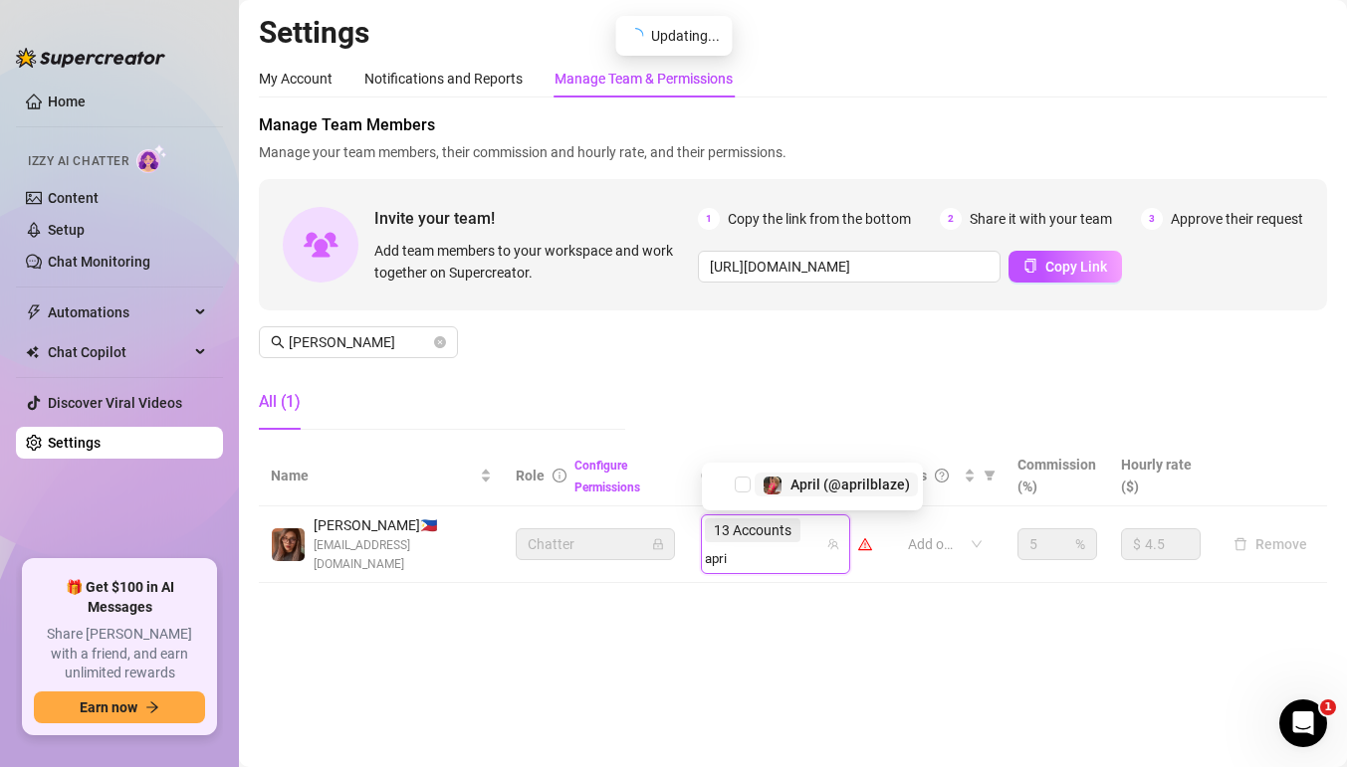
type input "april"
click at [796, 482] on span "April (@aprilblaze)" at bounding box center [849, 485] width 119 height 16
click at [813, 535] on div "13 Accounts april" at bounding box center [765, 545] width 120 height 56
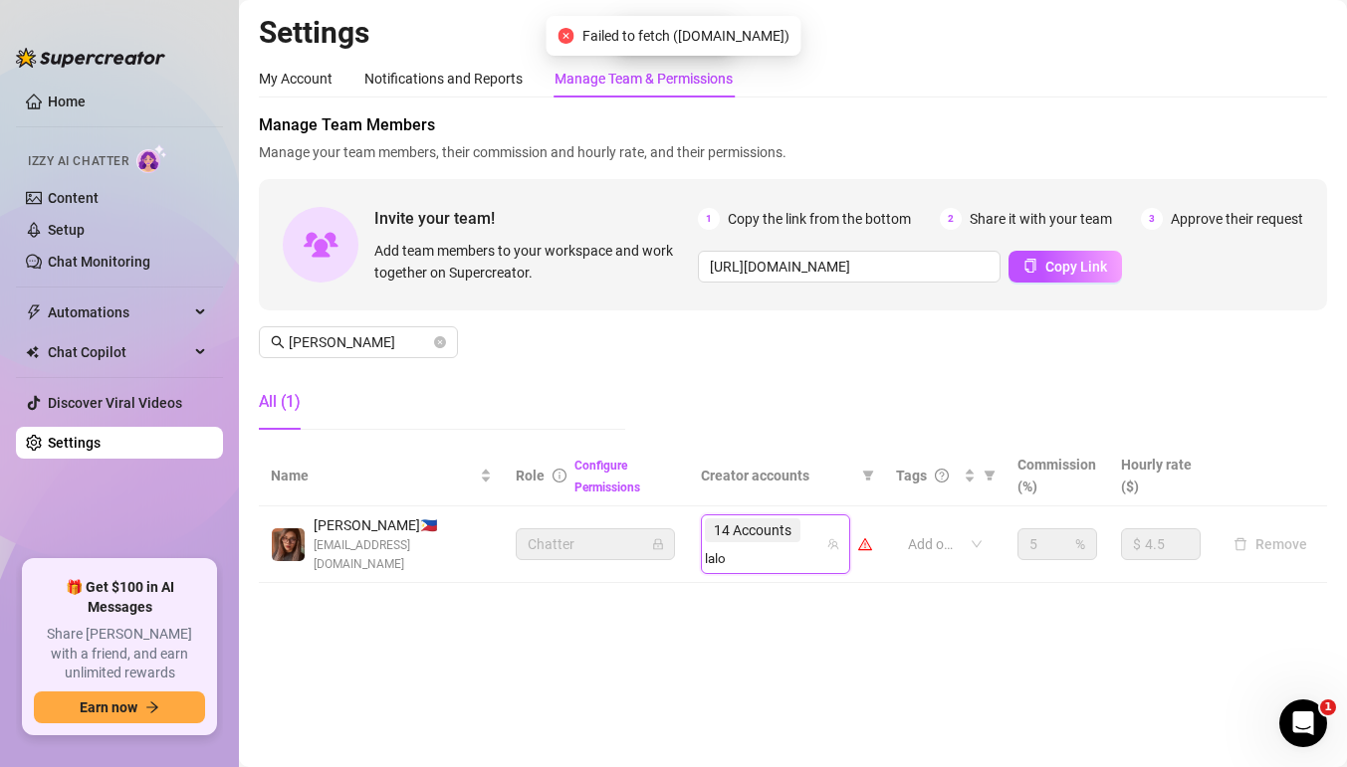
type input "lalog"
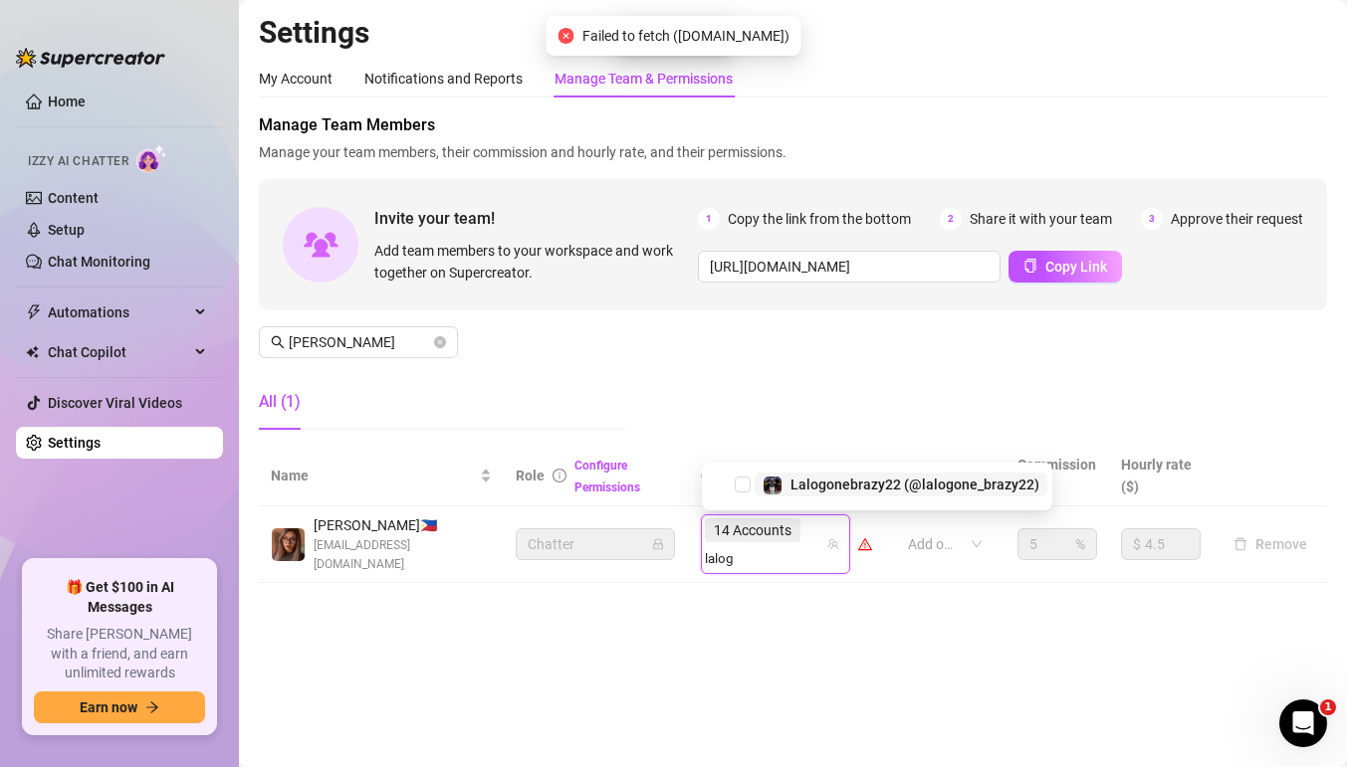
click at [816, 484] on span "Lalogonebrazy22 (@lalogone_brazy22)" at bounding box center [914, 485] width 249 height 16
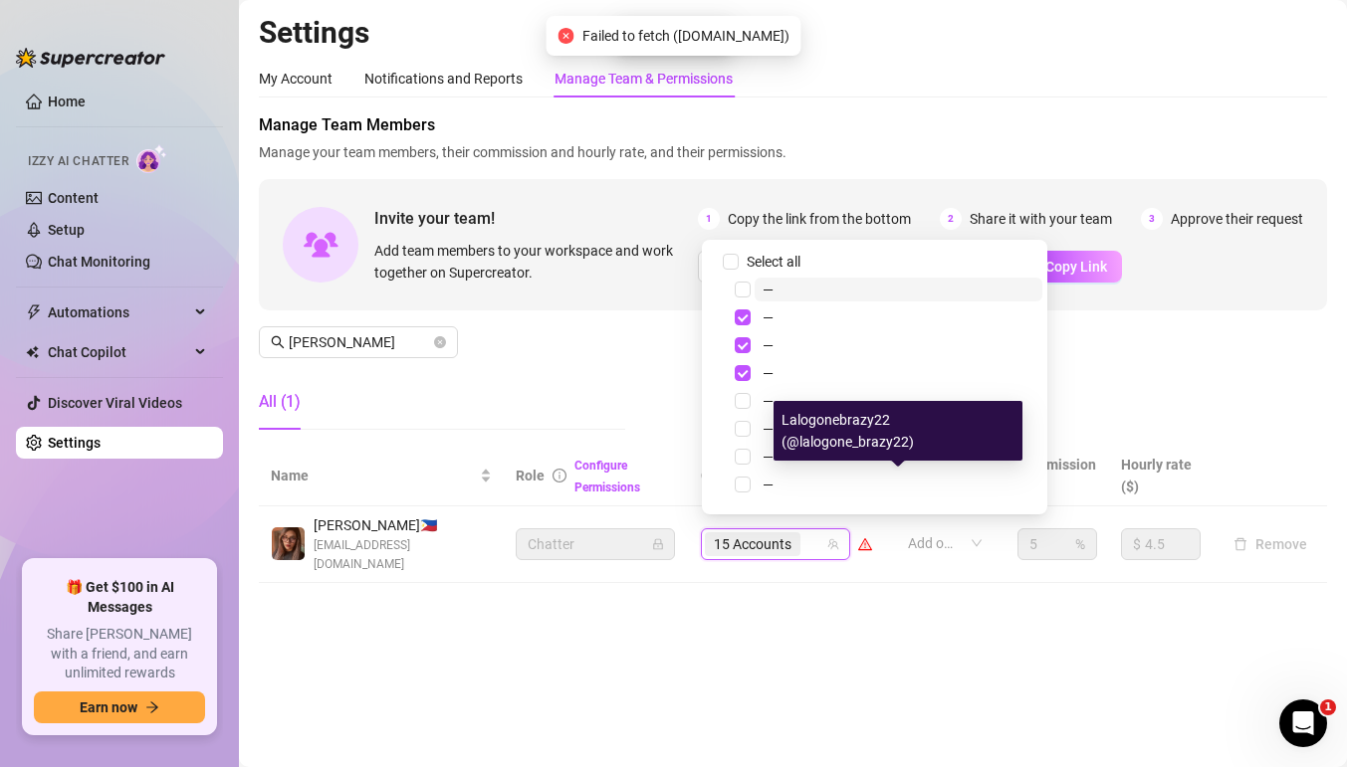
click at [817, 541] on div "15 Accounts" at bounding box center [765, 544] width 120 height 28
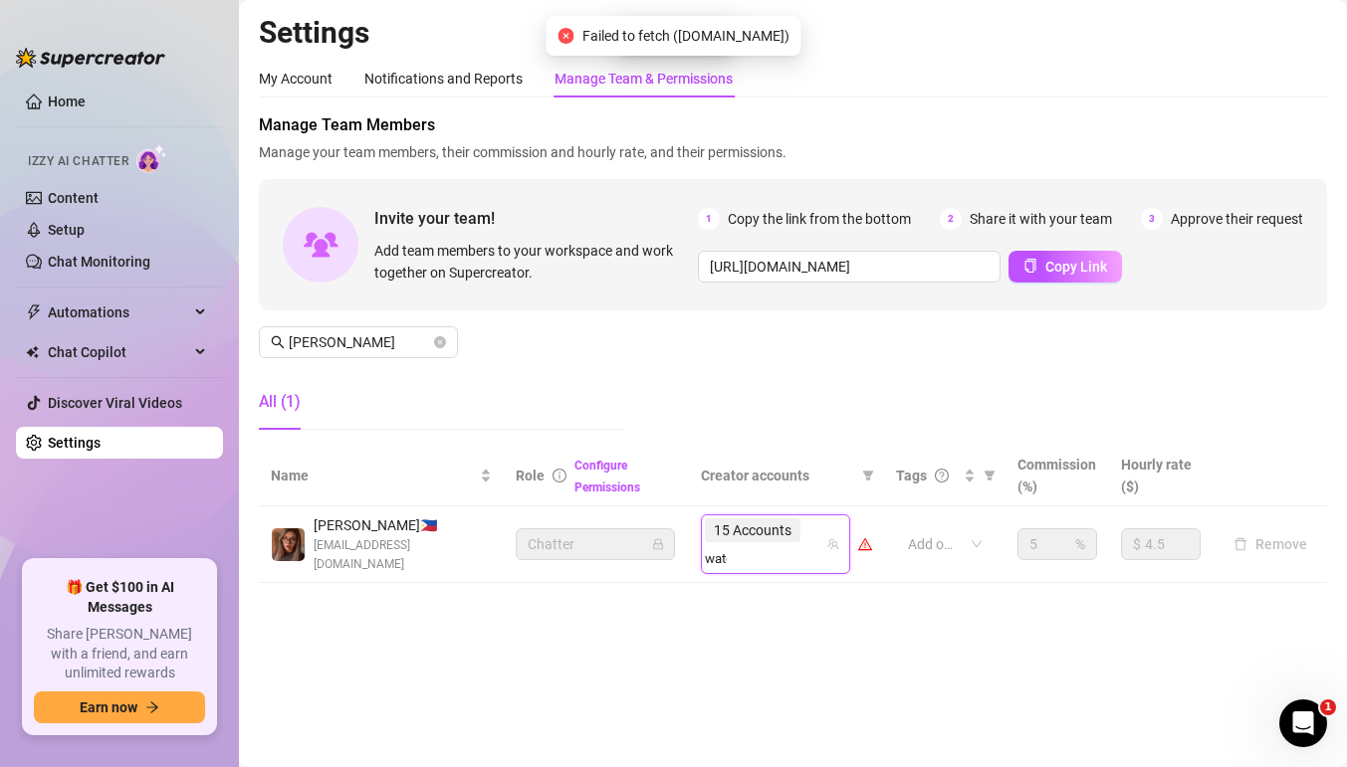
type input "water"
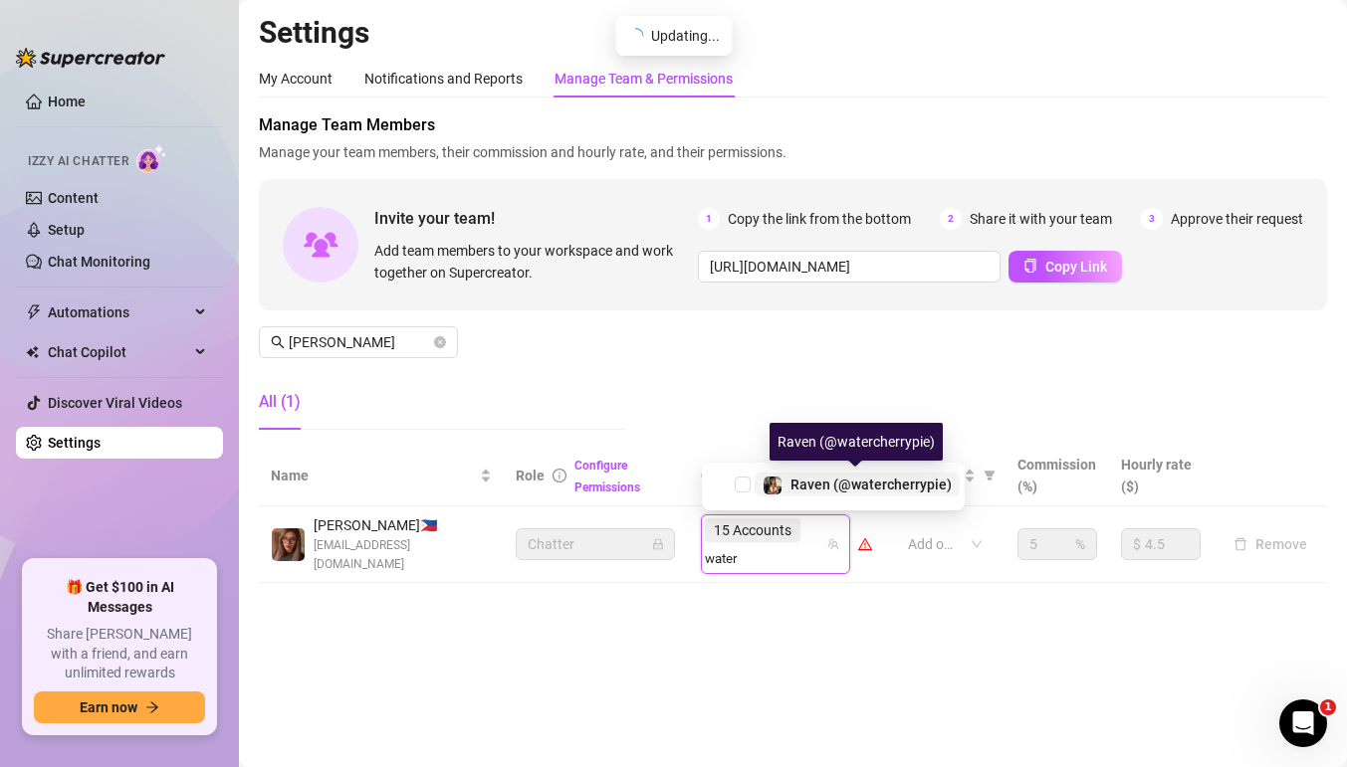
click at [797, 477] on span "Raven (@watercherrypie)" at bounding box center [870, 485] width 161 height 16
click at [800, 536] on span "15 Accounts" at bounding box center [753, 531] width 96 height 24
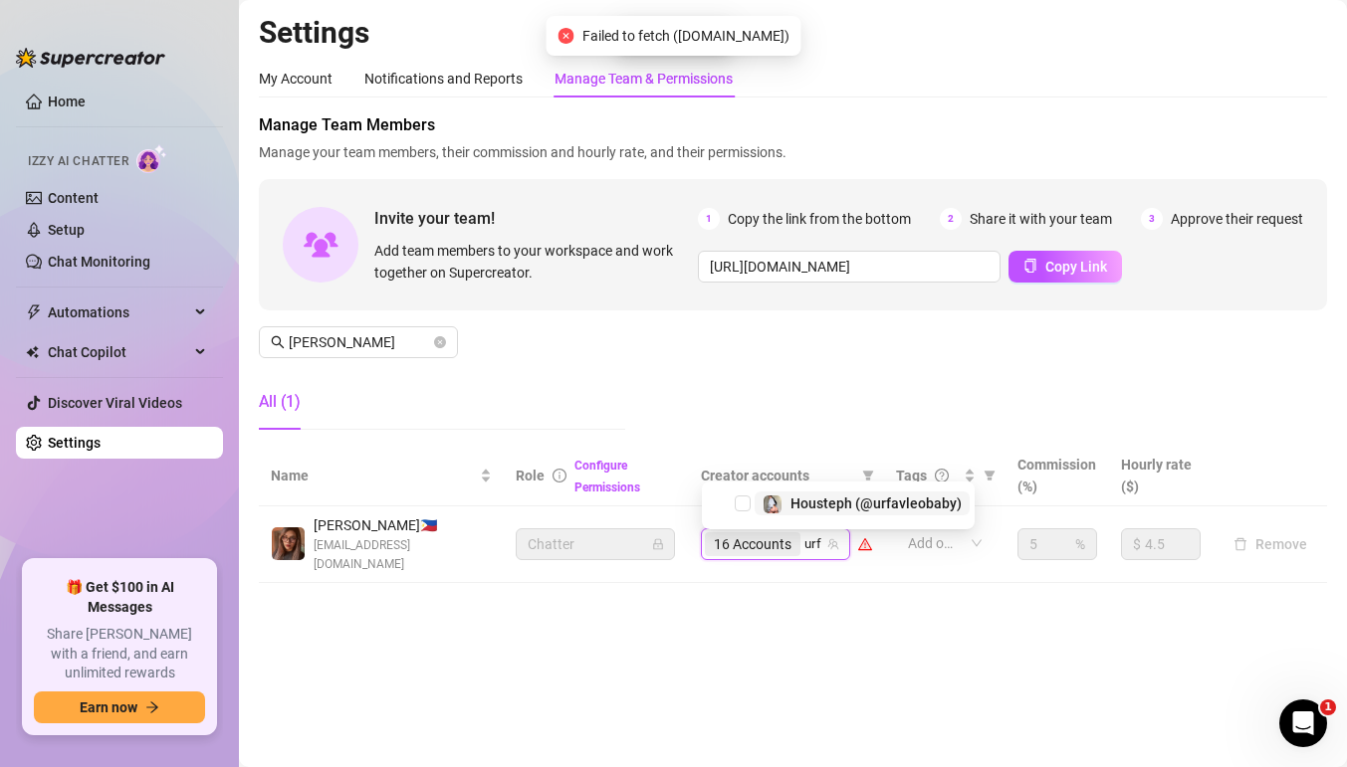
type input "urfa"
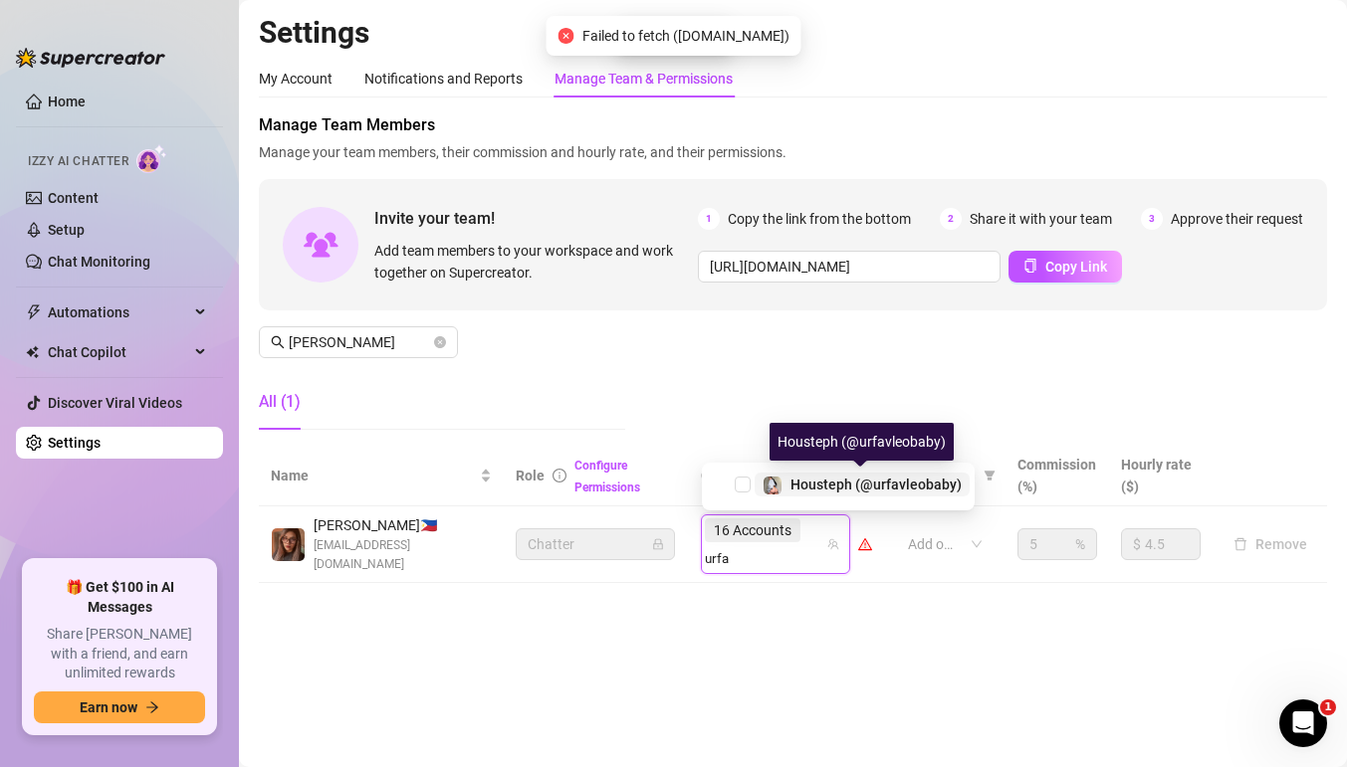
click at [837, 482] on span "Housteph (@urfavleobaby)" at bounding box center [875, 485] width 171 height 16
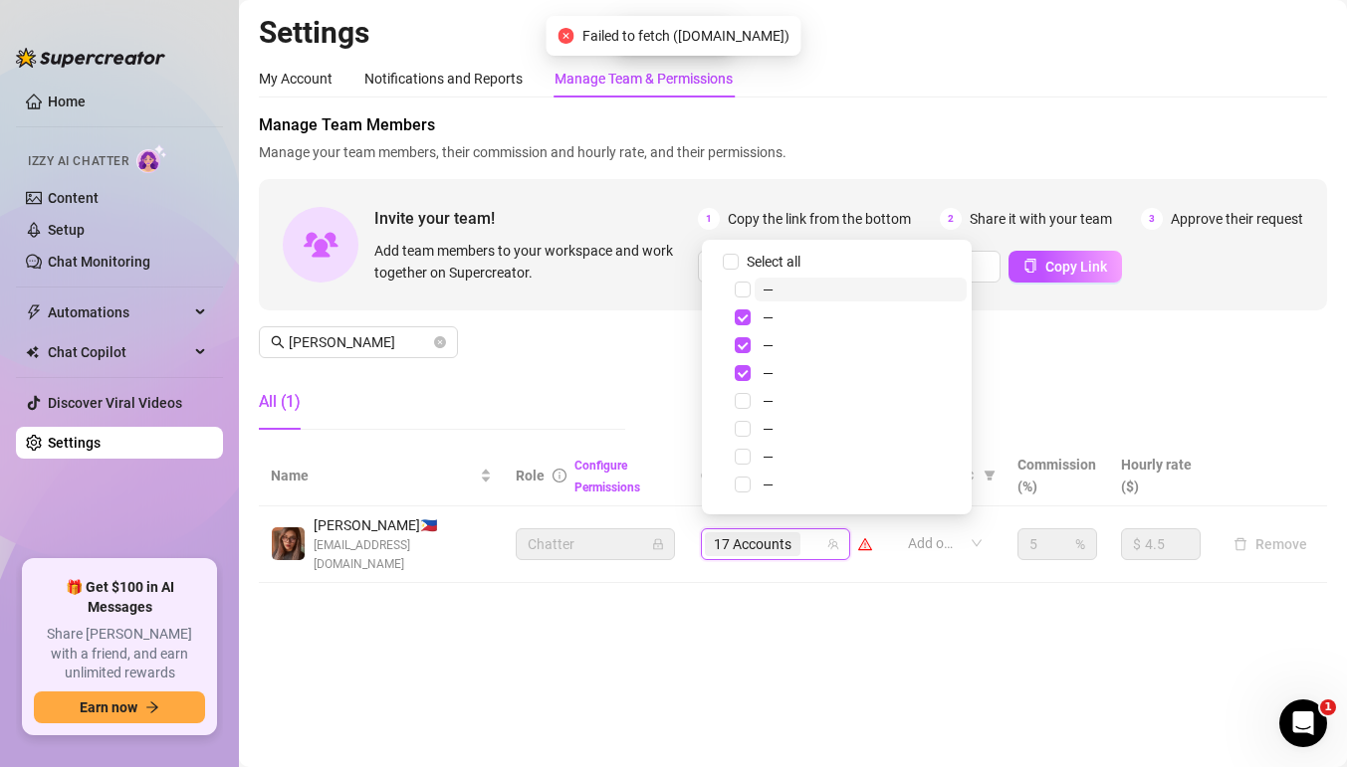
click at [817, 530] on div "17 Accounts" at bounding box center [765, 544] width 120 height 28
type input "alann"
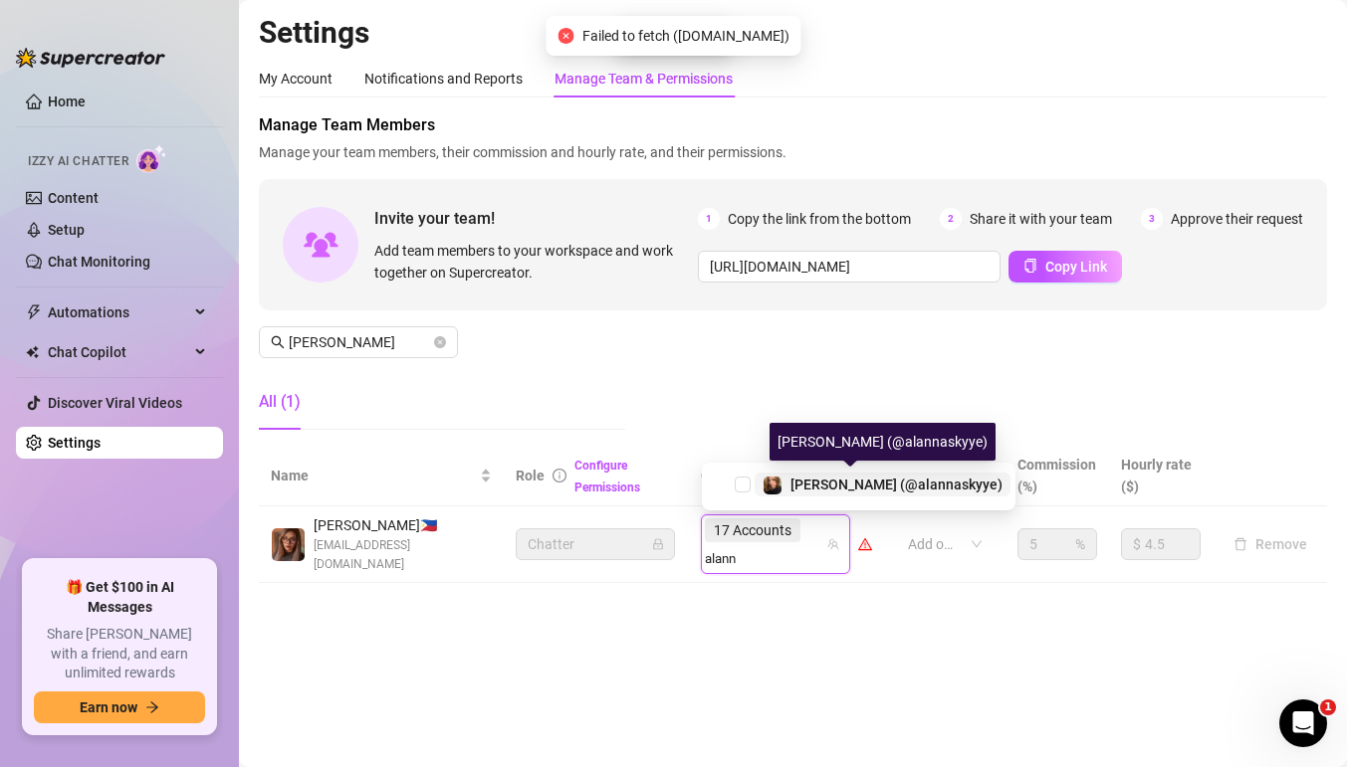
click at [806, 478] on span "[PERSON_NAME] (@alannaskyye)" at bounding box center [896, 485] width 212 height 16
click at [814, 540] on div "17 Accounts alann" at bounding box center [765, 545] width 120 height 56
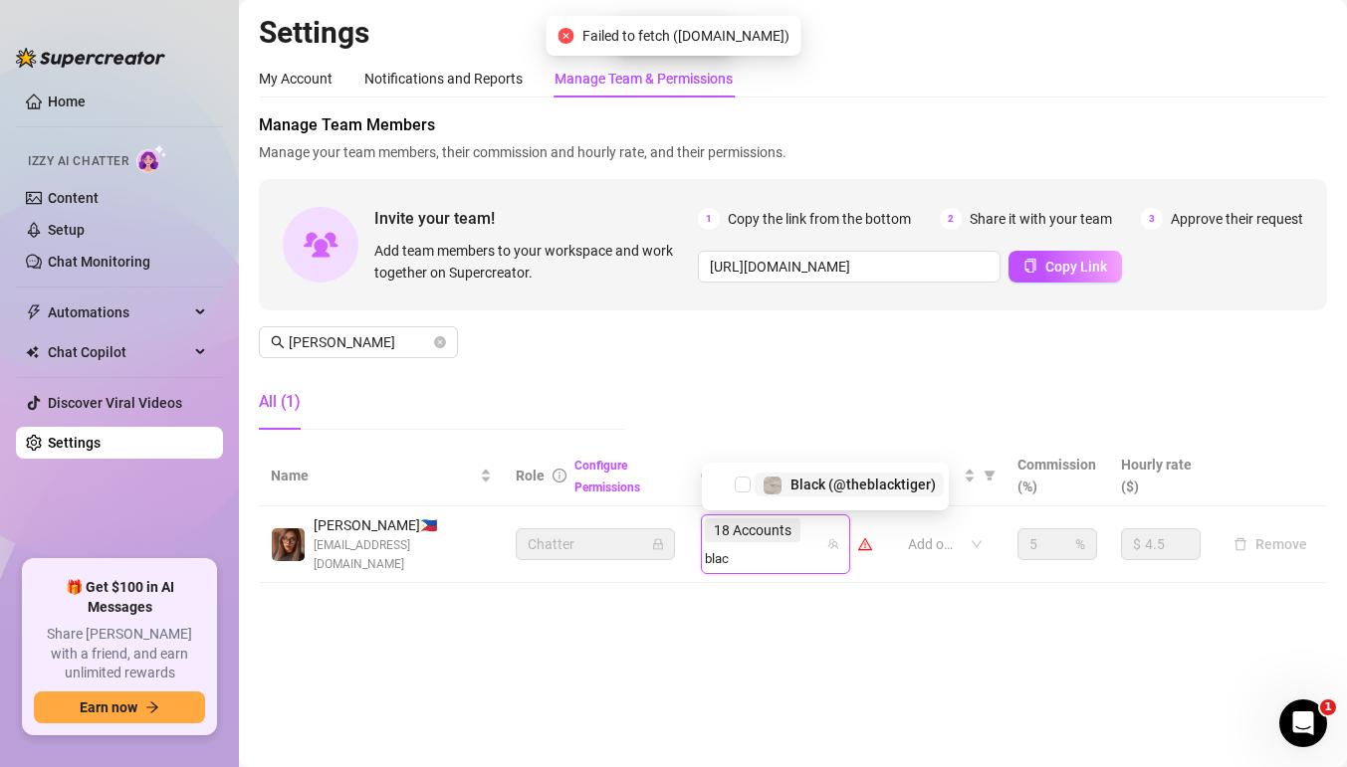
type input "black"
click at [812, 490] on span "Black (@theblacktiger)" at bounding box center [862, 485] width 145 height 16
